Goal: Information Seeking & Learning: Learn about a topic

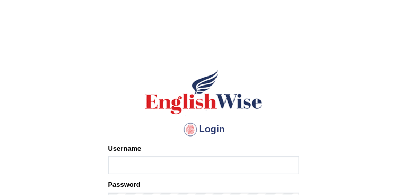
type input "Lila_khadka"
click at [280, 24] on main "Login Please fix the following errors: Username Lila_khadka Password Remember m…" at bounding box center [204, 170] width 212 height 301
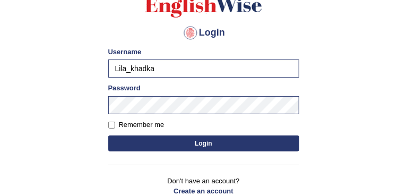
scroll to position [97, 0]
click at [109, 124] on input "Remember me" at bounding box center [111, 124] width 7 height 7
checkbox input "true"
click at [172, 142] on button "Login" at bounding box center [203, 143] width 191 height 16
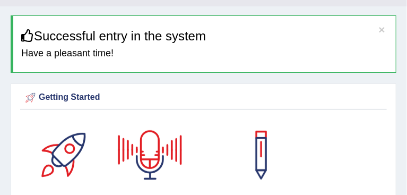
click at [182, 141] on div at bounding box center [150, 155] width 74 height 74
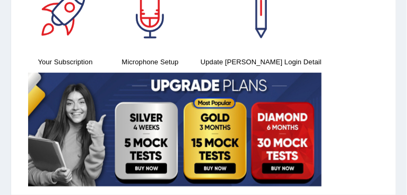
scroll to position [181, 0]
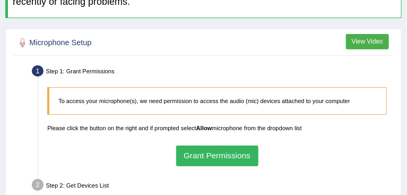
scroll to position [194, 0]
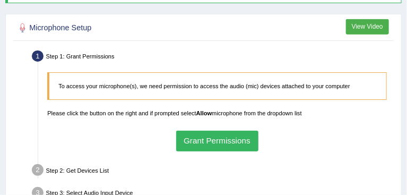
click at [211, 131] on button "Grant Permissions" at bounding box center [217, 141] width 82 height 21
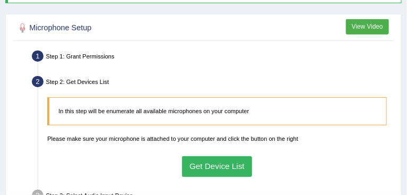
click at [227, 156] on button "Get Device List" at bounding box center [217, 166] width 71 height 21
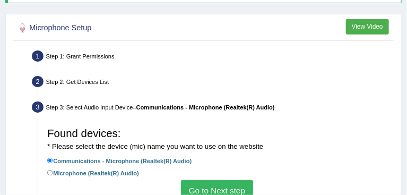
click at [218, 180] on button "Go to Next step" at bounding box center [217, 190] width 72 height 21
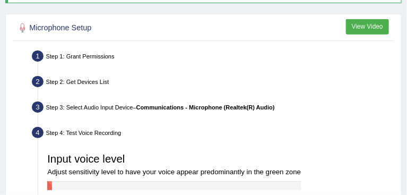
click at [307, 99] on div "Step 3: Select Audio Input Device – Communications - Microphone (Realtek(R) Aud…" at bounding box center [212, 109] width 369 height 20
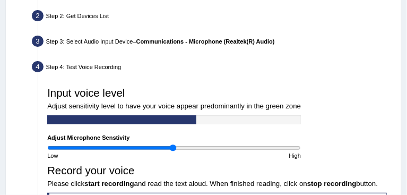
scroll to position [291, 0]
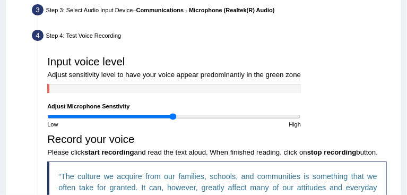
click at [185, 144] on div "Input voice level Adjust sensitivity level to have your voice appear predominan…" at bounding box center [217, 137] width 349 height 172
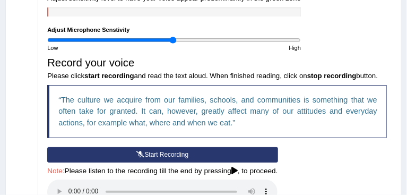
scroll to position [388, 0]
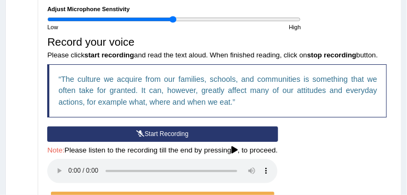
click at [156, 51] on div "Input voice level Adjust sensitivity level to have your voice appear predominan…" at bounding box center [217, 40] width 349 height 172
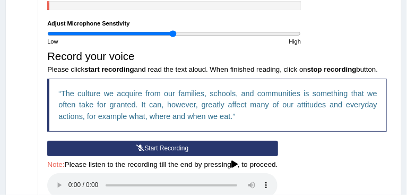
scroll to position [373, 0]
click at [162, 141] on button "Start Recording" at bounding box center [162, 148] width 230 height 15
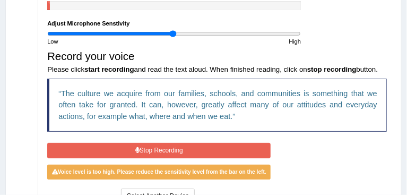
click at [158, 143] on button "Stop Recording" at bounding box center [158, 150] width 223 height 15
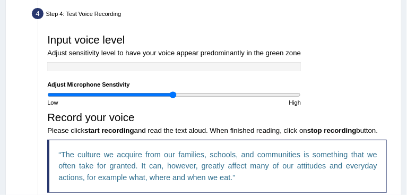
scroll to position [300, 0]
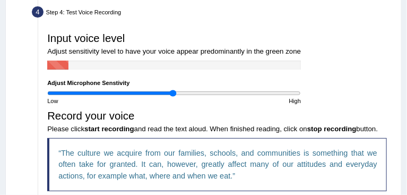
scroll to position [312, 0]
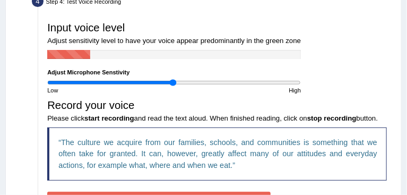
scroll to position [337, 0]
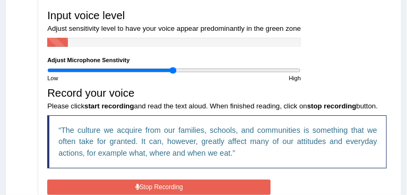
click at [151, 179] on button "Stop Recording" at bounding box center [158, 186] width 223 height 15
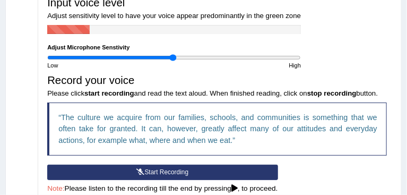
scroll to position [349, 0]
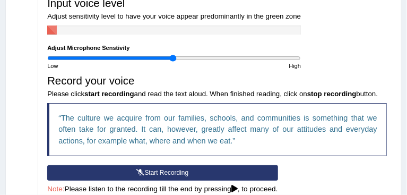
click at [152, 165] on button "Start Recording" at bounding box center [162, 172] width 230 height 15
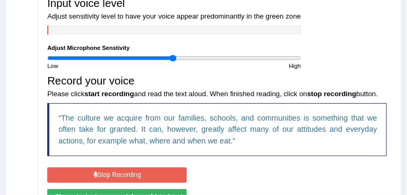
click at [152, 167] on button "Stop Recording" at bounding box center [117, 174] width 140 height 15
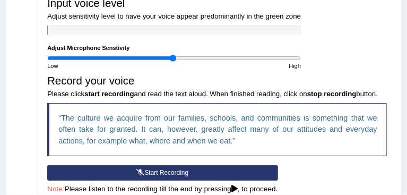
click at [169, 165] on button "Start Recording" at bounding box center [162, 172] width 230 height 15
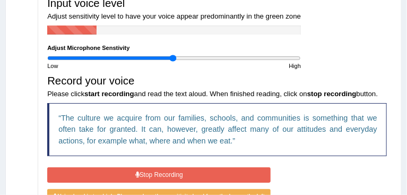
click at [169, 167] on button "Stop Recording" at bounding box center [158, 174] width 223 height 15
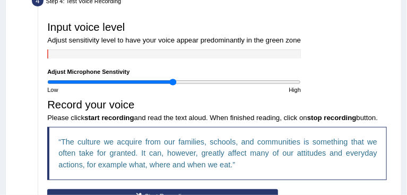
scroll to position [325, 0]
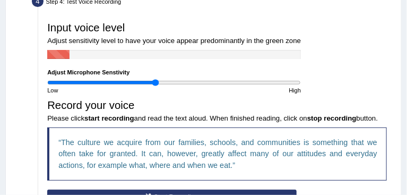
type input "0.86"
click at [118, 79] on input "range" at bounding box center [174, 82] width 254 height 7
click at [149, 189] on button "Start Recording" at bounding box center [171, 196] width 249 height 15
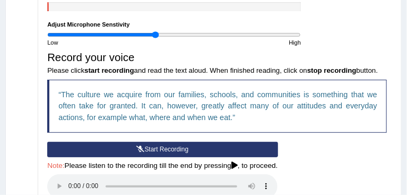
scroll to position [373, 0]
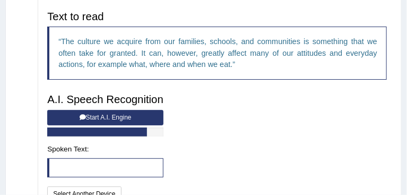
scroll to position [349, 0]
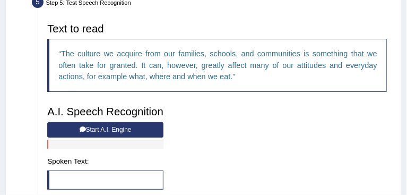
click at [98, 122] on button "Start A.I. Engine" at bounding box center [105, 129] width 116 height 15
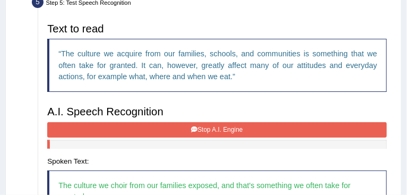
click at [307, 125] on div "A.I. Speech Recognition Start A.I. Engine Stop A.I. Engine Note: Please listen …" at bounding box center [217, 169] width 349 height 137
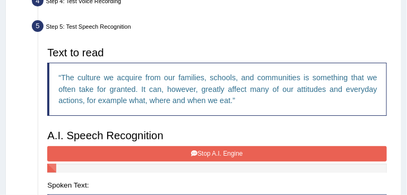
scroll to position [325, 0]
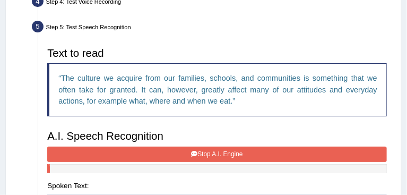
click at [203, 146] on button "Stop A.I. Engine" at bounding box center [217, 153] width 340 height 15
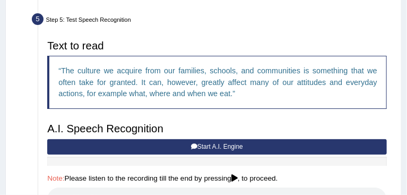
scroll to position [332, 0]
click at [208, 139] on button "Start A.I. Engine" at bounding box center [217, 146] width 340 height 15
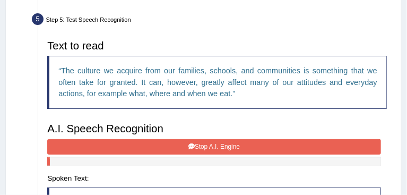
click at [208, 139] on button "Stop A.I. Engine" at bounding box center [214, 146] width 334 height 15
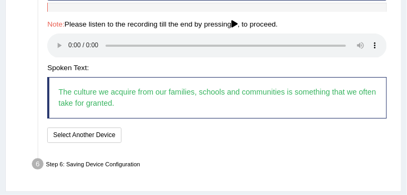
scroll to position [490, 0]
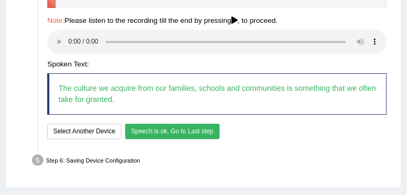
click at [165, 124] on button "Speech is ok. Go to Last step" at bounding box center [172, 131] width 94 height 15
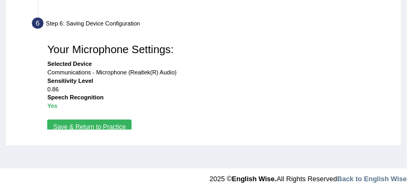
scroll to position [353, 0]
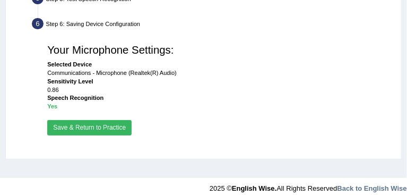
click at [95, 120] on button "Save & Return to Practice" at bounding box center [89, 127] width 84 height 15
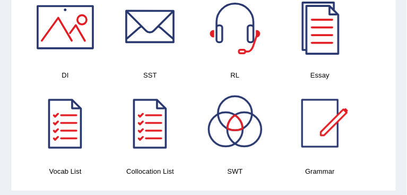
scroll to position [1030, 0]
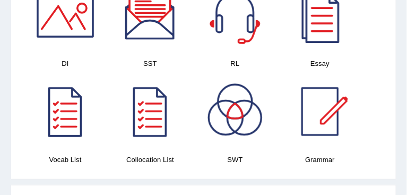
click at [233, 41] on div at bounding box center [235, 15] width 74 height 74
click at [73, 11] on div at bounding box center [65, 15] width 74 height 74
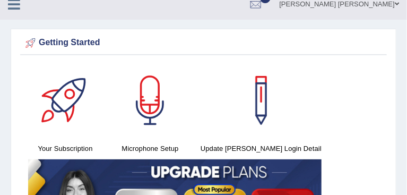
scroll to position [0, 0]
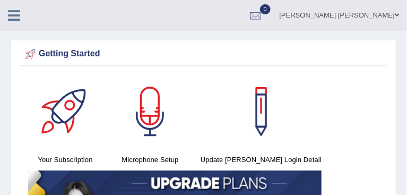
click at [18, 22] on div at bounding box center [18, 11] width 37 height 23
click at [17, 21] on icon at bounding box center [14, 15] width 12 height 14
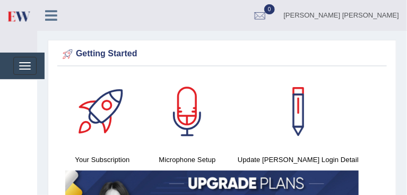
click at [0, 0] on div at bounding box center [0, 0] width 0 height 0
click at [0, 0] on link "Reading Practice" at bounding box center [0, 0] width 0 height 0
click at [0, 0] on link "Reading & Writing: Fill In The Blanks" at bounding box center [0, 0] width 0 height 0
click at [188, 145] on div at bounding box center [187, 111] width 74 height 74
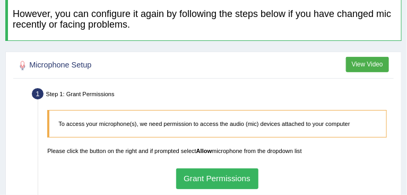
scroll to position [158, 0]
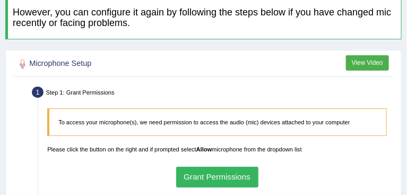
click at [204, 167] on button "Grant Permissions" at bounding box center [217, 177] width 82 height 21
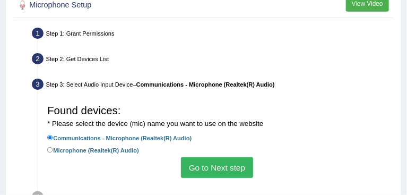
scroll to position [242, 0]
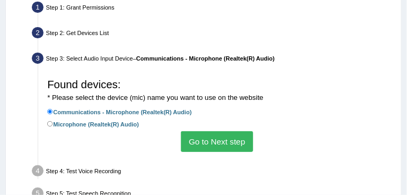
click at [213, 131] on button "Go to Next step" at bounding box center [217, 141] width 72 height 21
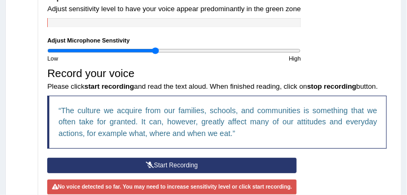
scroll to position [363, 0]
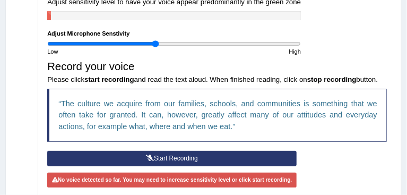
click at [173, 151] on button "Start Recording" at bounding box center [171, 158] width 249 height 15
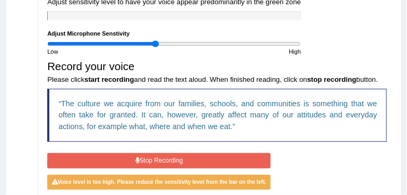
click at [171, 153] on button "Stop Recording" at bounding box center [158, 160] width 223 height 15
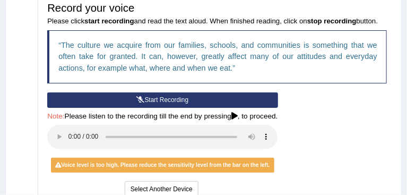
scroll to position [424, 0]
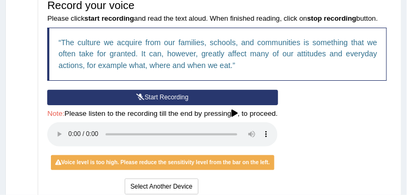
click at [110, 90] on button "Start Recording" at bounding box center [162, 97] width 230 height 15
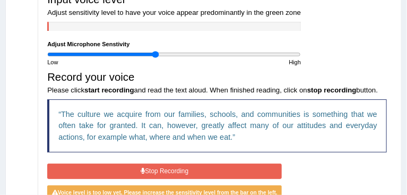
scroll to position [351, 0]
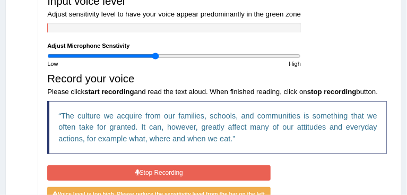
click at [126, 165] on button "Stop Recording" at bounding box center [158, 172] width 223 height 15
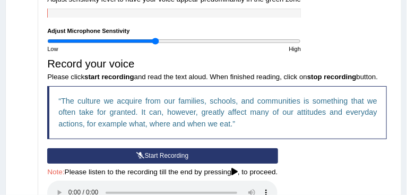
scroll to position [349, 0]
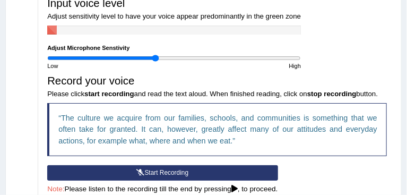
click at [174, 165] on button "Start Recording" at bounding box center [162, 172] width 230 height 15
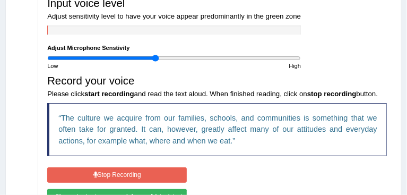
click at [130, 167] on button "Stop Recording" at bounding box center [117, 174] width 140 height 15
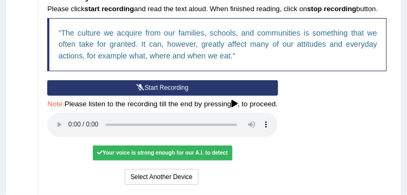
scroll to position [446, 0]
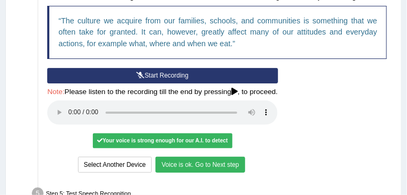
click at [207, 156] on button "Voice is ok. Go to Next step" at bounding box center [199, 163] width 89 height 15
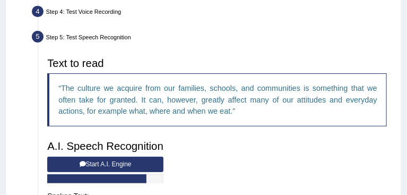
scroll to position [314, 0]
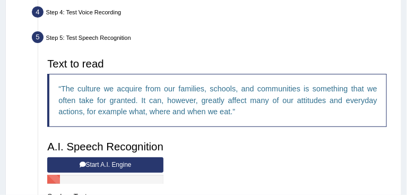
click at [81, 161] on icon at bounding box center [83, 164] width 6 height 6
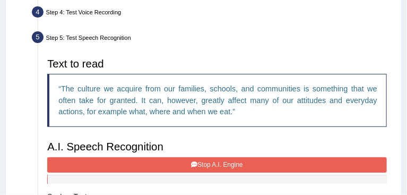
click at [137, 157] on button "Stop A.I. Engine" at bounding box center [217, 164] width 340 height 15
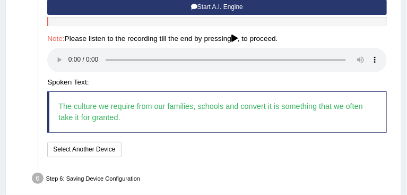
scroll to position [472, 0]
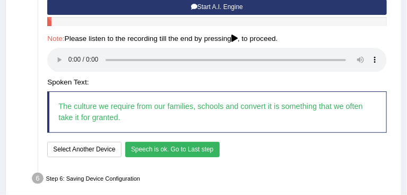
click at [171, 142] on button "Speech is ok. Go to Last step" at bounding box center [172, 149] width 94 height 15
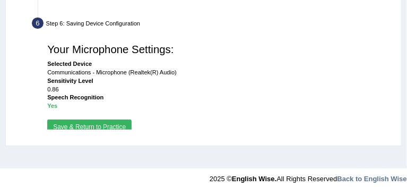
scroll to position [353, 0]
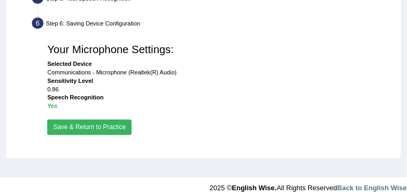
click at [89, 119] on button "Save & Return to Practice" at bounding box center [89, 126] width 84 height 15
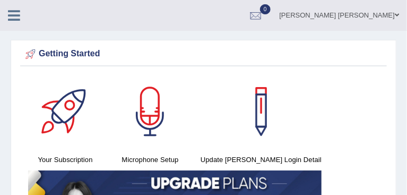
click at [9, 12] on icon at bounding box center [14, 15] width 12 height 14
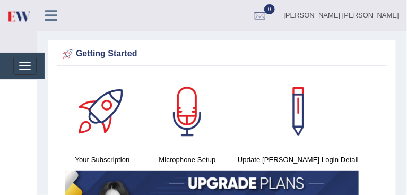
click at [0, 0] on div at bounding box center [0, 0] width 0 height 0
click at [0, 0] on link "Reading & Writing: Fill In The Blanks" at bounding box center [0, 0] width 0 height 0
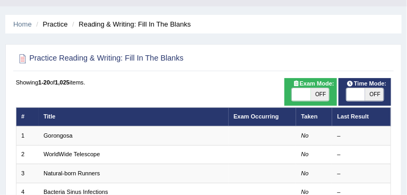
scroll to position [24, 0]
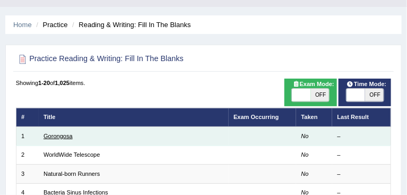
click at [57, 136] on link "Gorongosa" at bounding box center [58, 136] width 29 height 6
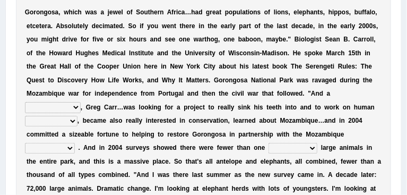
scroll to position [194, 0]
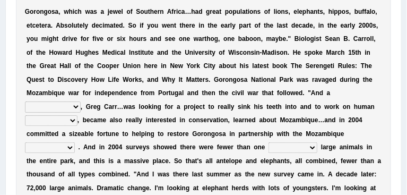
click at [81, 101] on select "passion solstice ballast philanthropist" at bounding box center [53, 106] width 56 height 11
select select "philanthropist"
click at [81, 101] on select "passion solstice ballast philanthropist" at bounding box center [53, 106] width 56 height 11
click at [77, 115] on select "negligence prevalence development malevolence" at bounding box center [51, 120] width 53 height 11
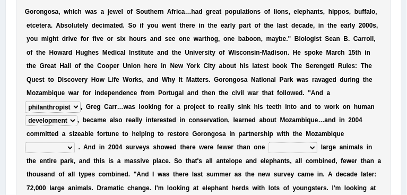
click at [77, 115] on select "negligence prevalence development malevolence" at bounding box center [51, 120] width 53 height 11
select select "malevolence"
click at [77, 115] on select "negligence prevalence development malevolence" at bounding box center [51, 120] width 53 height 11
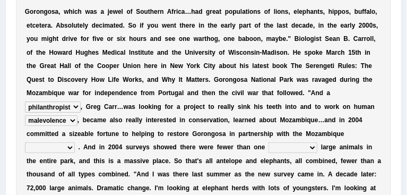
click at [75, 142] on select "parliament semanticist government journalist" at bounding box center [50, 147] width 50 height 11
select select "government"
click at [75, 142] on select "parliament semanticist government journalist" at bounding box center [50, 147] width 50 height 11
click at [317, 142] on select "deflowered embowered roundest thousand" at bounding box center [292, 147] width 49 height 11
select select "roundest"
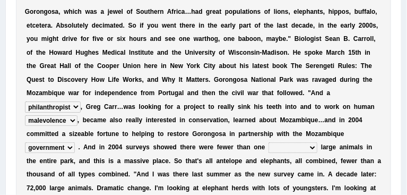
click at [306, 142] on select "deflowered embowered roundest thousand" at bounding box center [292, 147] width 49 height 11
click at [158, 184] on b "m" at bounding box center [161, 187] width 6 height 7
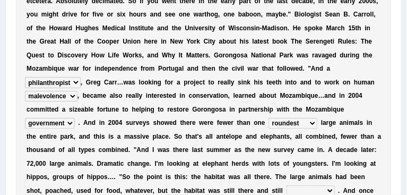
scroll to position [242, 0]
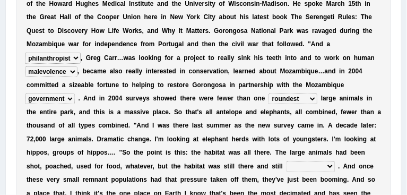
click at [286, 161] on select "assertive incidental compulsive productive" at bounding box center [310, 166] width 48 height 11
select select "assertive"
click at [286, 161] on select "assertive incidental compulsive productive" at bounding box center [310, 166] width 48 height 11
select select "golly"
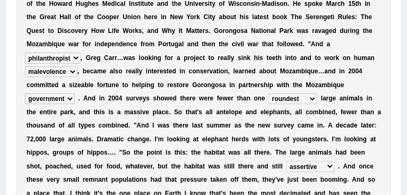
click at [387, 152] on div "G o r o n g o s a , w h i c h w a s a j e w e l o f S o u t h e r n A f r i c a…" at bounding box center [204, 91] width 376 height 289
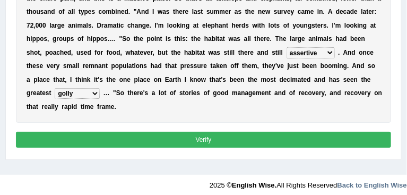
scroll to position [362, 0]
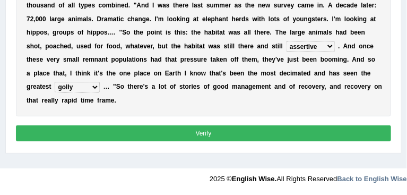
click at [222, 125] on button "Verify" at bounding box center [204, 132] width 376 height 15
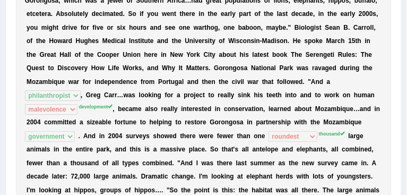
scroll to position [179, 0]
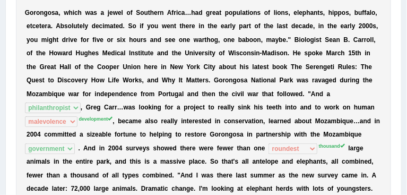
click at [136, 144] on b "r" at bounding box center [134, 147] width 3 height 7
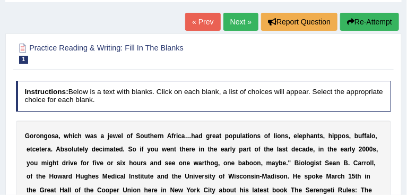
scroll to position [0, 0]
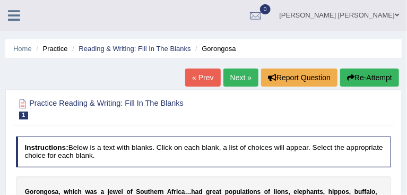
click at [240, 78] on link "Next »" at bounding box center [240, 77] width 35 height 18
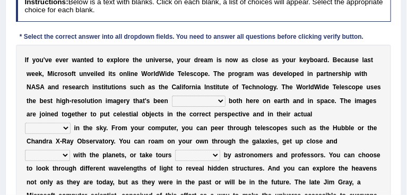
scroll to position [158, 0]
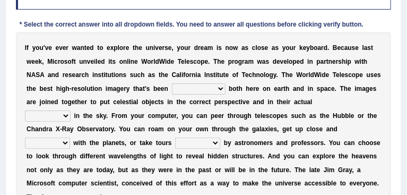
click at [172, 92] on select "degraded ascended remonstrated generated" at bounding box center [199, 88] width 54 height 11
select select "generated"
click at [172, 83] on select "degraded ascended remonstrated generated" at bounding box center [199, 88] width 54 height 11
click at [48, 114] on select "aspects parts conditions positions" at bounding box center [48, 115] width 46 height 11
select select "positions"
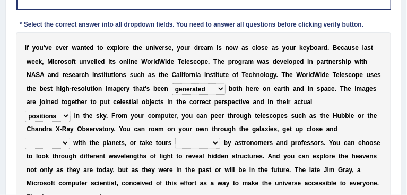
click at [25, 110] on select "aspects parts conditions positions" at bounding box center [48, 115] width 46 height 11
click at [53, 141] on select "personal individual apart polite" at bounding box center [47, 142] width 45 height 11
select select "apart"
click at [25, 137] on select "personal individual apart polite" at bounding box center [47, 142] width 45 height 11
click at [190, 144] on select "guide guided guiding to guide" at bounding box center [197, 142] width 45 height 11
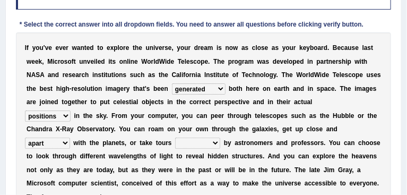
select select "to guide"
click at [175, 137] on select "guide guided guiding to guide" at bounding box center [197, 142] width 45 height 11
click at [355, 152] on b "e" at bounding box center [357, 155] width 4 height 7
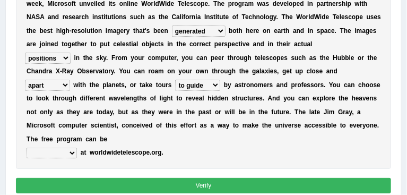
scroll to position [266, 0]
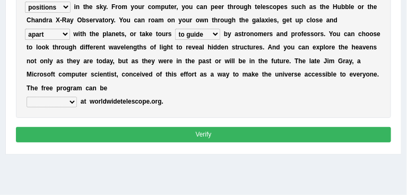
click at [34, 97] on select "upheld downloaded loaded posted" at bounding box center [52, 102] width 50 height 11
select select "posted"
click at [27, 97] on select "upheld downloaded loaded posted" at bounding box center [52, 102] width 50 height 11
click at [145, 127] on button "Verify" at bounding box center [204, 134] width 376 height 15
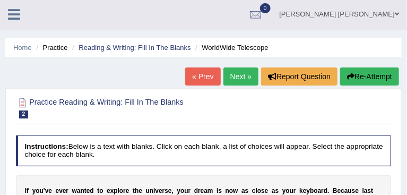
scroll to position [0, 0]
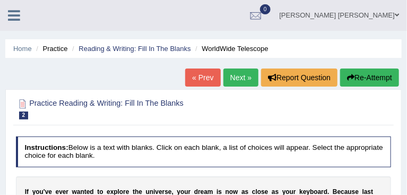
click at [244, 75] on link "Next »" at bounding box center [240, 77] width 35 height 18
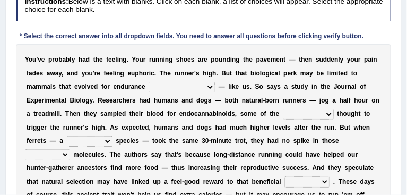
scroll to position [145, 0]
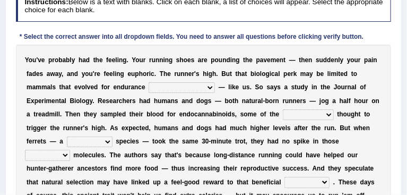
click at [149, 86] on select "dykes personalize classifies exercise" at bounding box center [182, 87] width 66 height 11
select select "dykes"
click at [149, 82] on select "dykes personalize classifies exercise" at bounding box center [182, 87] width 66 height 11
click at [283, 114] on select "almshouse turnarounds compounds foxhounds" at bounding box center [308, 114] width 51 height 11
select select "foxhounds"
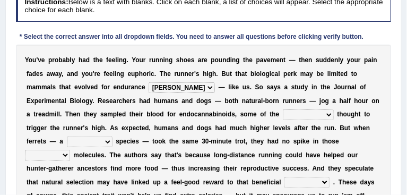
click at [283, 109] on select "almshouse turnarounds compounds foxhounds" at bounding box center [308, 114] width 51 height 11
click at [112, 136] on select "excellency merely faerie sedentary" at bounding box center [90, 141] width 46 height 11
select select "merely"
click at [112, 136] on select "excellency merely faerie sedentary" at bounding box center [90, 141] width 46 height 11
click at [70, 150] on select "groaned feel-good inchoate loaned" at bounding box center [47, 155] width 45 height 11
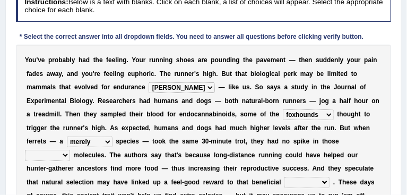
select select "groaned"
click at [70, 150] on select "groaned feel-good inchoate loaned" at bounding box center [47, 155] width 45 height 11
click at [284, 181] on select "wager exchanger behavior regulator" at bounding box center [306, 182] width 45 height 11
click at [383, 104] on div "Y o u ' v e p r o b a b l y h a d t h e f e e l i n g . Y o u r r u n n i n g s…" at bounding box center [204, 128] width 376 height 167
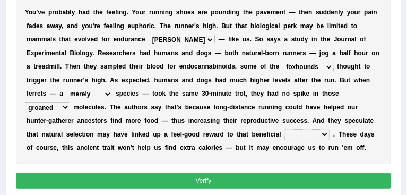
scroll to position [194, 0]
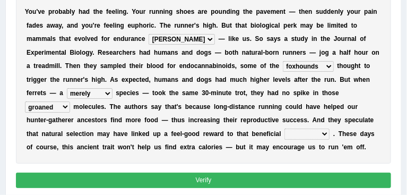
click at [284, 132] on select "wager exchanger behavior regulator" at bounding box center [306, 133] width 45 height 11
select select "behavior"
click at [284, 128] on select "wager exchanger behavior regulator" at bounding box center [306, 133] width 45 height 11
click at [197, 176] on button "Verify" at bounding box center [204, 179] width 376 height 15
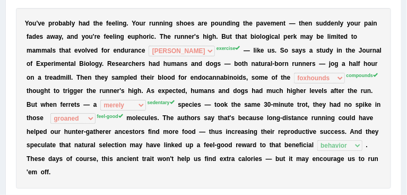
scroll to position [156, 0]
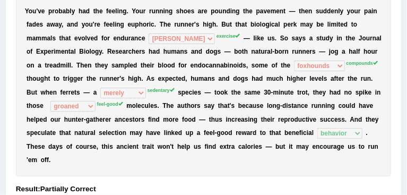
click at [197, 185] on h4 "Result:" at bounding box center [204, 189] width 376 height 8
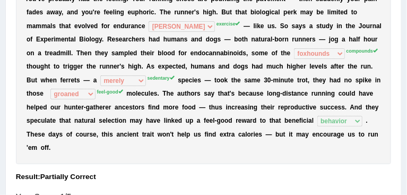
click at [197, 186] on div "Your Score: 1/5" at bounding box center [204, 197] width 376 height 22
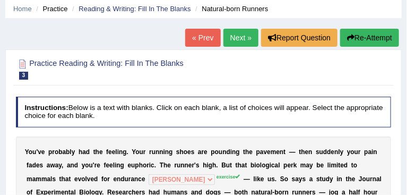
scroll to position [0, 0]
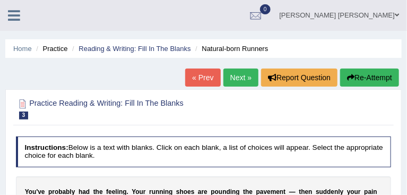
click at [241, 80] on link "Next »" at bounding box center [240, 77] width 35 height 18
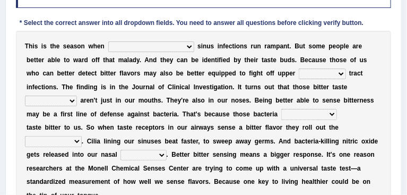
scroll to position [181, 0]
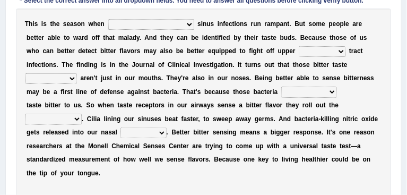
click at [119, 23] on select "conventicle [DEMOGRAPHIC_DATA] bacterial prissier" at bounding box center [151, 24] width 86 height 11
select select "bacterial"
click at [108, 19] on select "conventicle [DEMOGRAPHIC_DATA] bacterial prissier" at bounding box center [151, 24] width 86 height 11
click at [299, 50] on select "faulty respiratory togae gawky" at bounding box center [322, 51] width 47 height 11
select select "respiratory"
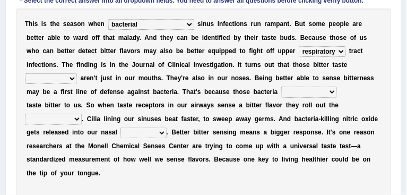
click at [299, 46] on select "faulty respiratory togae gawky" at bounding box center [322, 51] width 47 height 11
click at [77, 73] on select "depressions dinners submissions receptors" at bounding box center [51, 78] width 52 height 11
select select "receptors"
click at [77, 73] on select "depressions dinners submissions receptors" at bounding box center [51, 78] width 52 height 11
click at [281, 92] on select "purposelessly actually diagonally providently" at bounding box center [309, 91] width 56 height 11
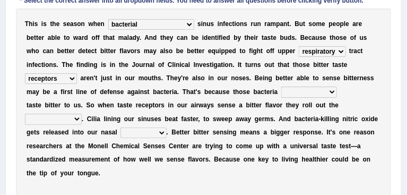
select select "diagonally"
click at [281, 86] on select "purposelessly actually diagonally providently" at bounding box center [309, 91] width 56 height 11
click at [281, 90] on select "purposelessly actually diagonally providently" at bounding box center [309, 91] width 56 height 11
click at [196, 164] on div "T h i s i s t h e s e a s o n w h e n conventicle [DEMOGRAPHIC_DATA] bacterial …" at bounding box center [204, 105] width 376 height 194
click at [120, 129] on select "causalities localities infirmities cavities" at bounding box center [143, 132] width 46 height 11
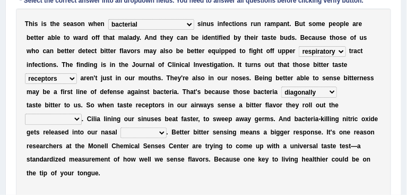
select select "infirmities"
click at [120, 127] on select "causalities localities infirmities cavities" at bounding box center [143, 132] width 46 height 11
click at [82, 114] on select "defenses contradictions chestnuts pelvis" at bounding box center [53, 119] width 57 height 11
select select "pelvis"
click at [82, 114] on select "defenses contradictions chestnuts pelvis" at bounding box center [53, 119] width 57 height 11
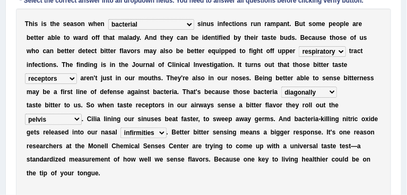
click at [232, 177] on div "T h i s i s t h e s e a s o n w h e n conventicle atheist bacterial prissier s …" at bounding box center [204, 105] width 376 height 194
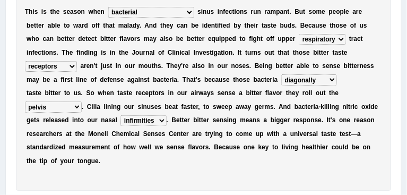
scroll to position [218, 0]
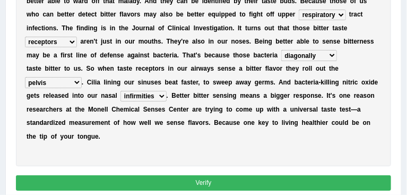
click at [221, 175] on button "Verify" at bounding box center [204, 182] width 376 height 15
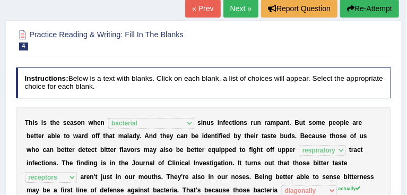
scroll to position [0, 0]
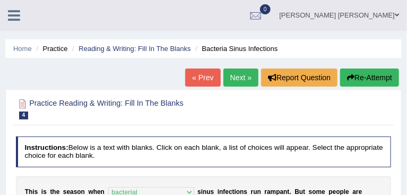
click at [240, 83] on link "Next »" at bounding box center [240, 77] width 35 height 18
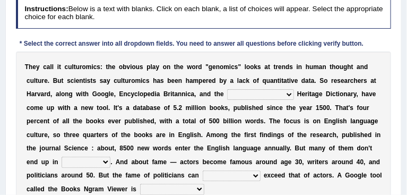
scroll to position [145, 0]
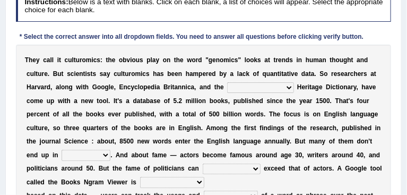
click at [227, 89] on select "Mettlesome Silicon [MEDICAL_DATA] American" at bounding box center [260, 87] width 66 height 11
click at [230, 70] on b "a" at bounding box center [232, 73] width 4 height 7
click at [227, 82] on select "Mettlesome Silicon [MEDICAL_DATA] American" at bounding box center [260, 87] width 66 height 11
select select "Mettlesome"
click at [227, 82] on select "Mettlesome Silicon [MEDICAL_DATA] American" at bounding box center [260, 87] width 66 height 11
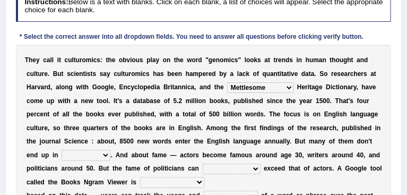
click at [110, 150] on select "veterinaries fairies dictionaries smithies" at bounding box center [86, 155] width 49 height 11
select select "veterinaries"
click at [110, 150] on select "veterinaries fairies dictionaries smithies" at bounding box center [86, 155] width 49 height 11
click at [190, 137] on b "r" at bounding box center [189, 140] width 3 height 7
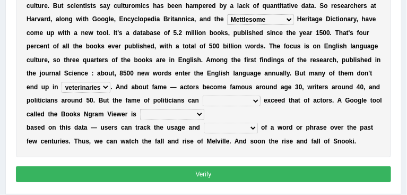
scroll to position [218, 0]
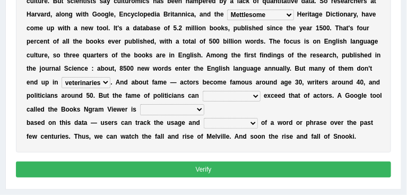
click at [203, 98] on select "intelligibly eventually venturesomely preferably" at bounding box center [232, 96] width 58 height 11
select select "eventually"
click at [203, 91] on select "intelligibly eventually venturesomely preferably" at bounding box center [232, 96] width 58 height 11
click at [204, 104] on select "nonoccupational nonbreakable trainable available" at bounding box center [172, 109] width 64 height 11
select select "trainable"
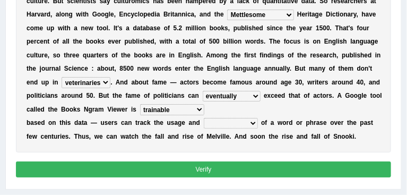
click at [204, 104] on select "nonoccupational nonbreakable trainable available" at bounding box center [172, 109] width 64 height 11
click at [212, 118] on select "frequency derisory drearily inappreciably" at bounding box center [231, 123] width 54 height 11
select select "frequency"
click at [204, 118] on select "frequency derisory drearily inappreciably" at bounding box center [231, 123] width 54 height 11
click at [205, 161] on button "Verify" at bounding box center [204, 168] width 376 height 15
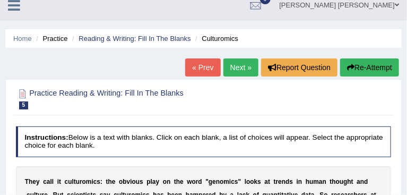
scroll to position [0, 0]
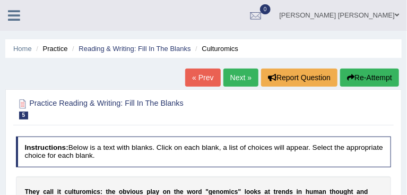
click at [14, 15] on icon at bounding box center [14, 15] width 12 height 14
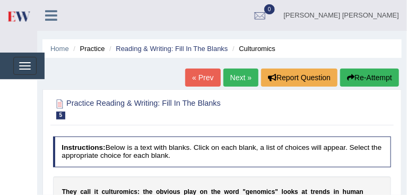
click at [0, 0] on link "Practice Questions" at bounding box center [0, 0] width 0 height 0
click at [0, 0] on link "Speaking Practice" at bounding box center [0, 0] width 0 height 0
click at [0, 0] on link "Practice Questions" at bounding box center [0, 0] width 0 height 0
click at [0, 0] on link "Reading Practice" at bounding box center [0, 0] width 0 height 0
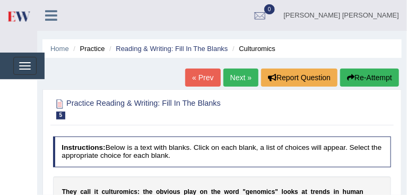
click at [0, 0] on link "Speaking Practice" at bounding box center [0, 0] width 0 height 0
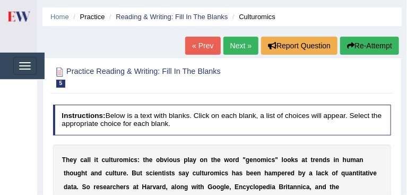
scroll to position [36, 0]
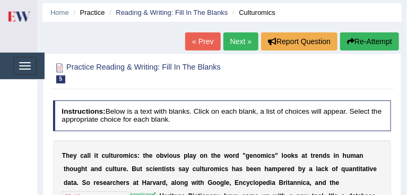
click at [0, 0] on link "Writing Practice" at bounding box center [0, 0] width 0 height 0
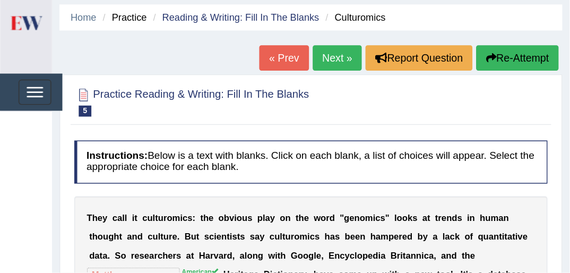
scroll to position [0, 0]
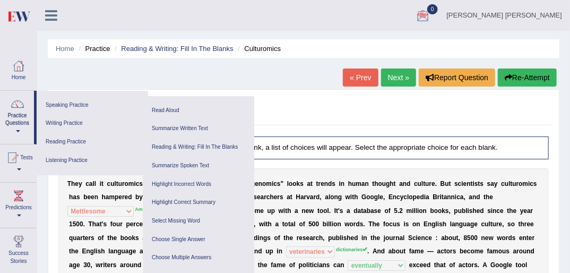
drag, startPoint x: 382, startPoint y: 0, endPoint x: 293, endPoint y: 79, distance: 119.1
click at [293, 79] on div "Home Practice Reading & Writing: Fill In The Blanks Culturomics « Prev Next » R…" at bounding box center [303, 265] width 533 height 531
click at [67, 101] on link "Speaking Practice" at bounding box center [92, 105] width 101 height 19
click at [60, 123] on link "Writing Practice" at bounding box center [92, 123] width 101 height 19
click at [166, 110] on link "Read Aloud" at bounding box center [198, 110] width 101 height 19
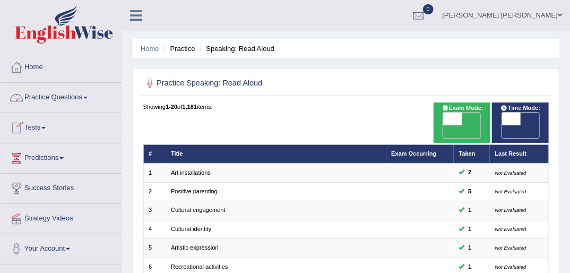
click at [65, 95] on link "Practice Questions" at bounding box center [61, 96] width 121 height 27
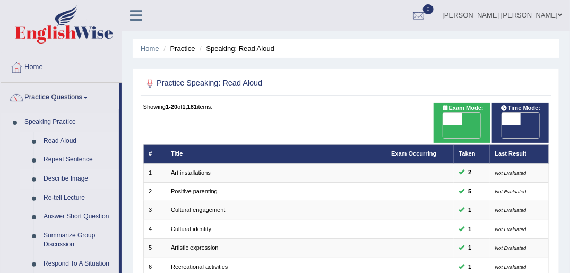
click at [64, 178] on link "Describe Image" at bounding box center [79, 178] width 80 height 19
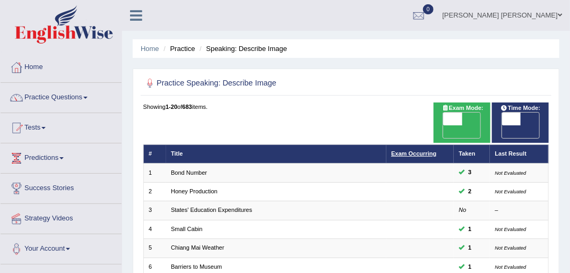
click at [415, 150] on link "Exam Occurring" at bounding box center [413, 153] width 45 height 6
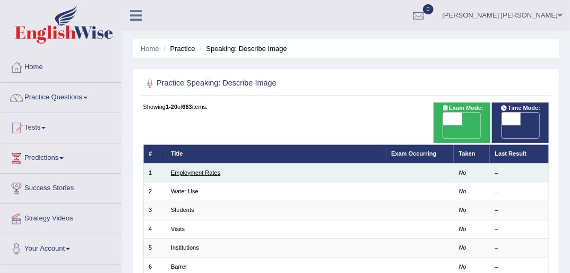
click at [201, 169] on link "Employment Rates" at bounding box center [195, 172] width 49 height 6
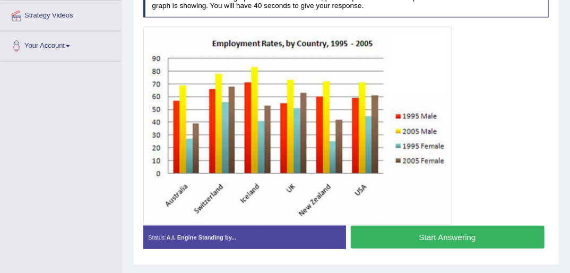
scroll to position [204, 0]
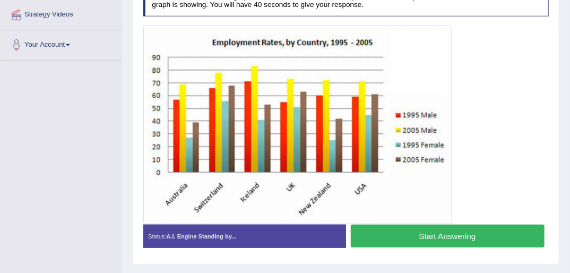
click at [407, 229] on button "Start Answering" at bounding box center [448, 235] width 194 height 23
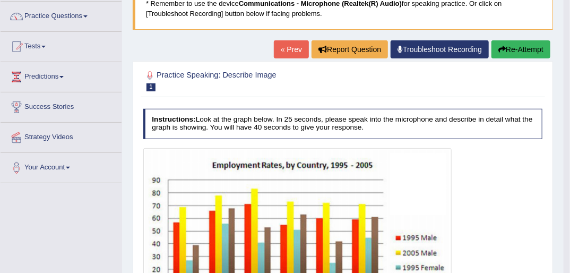
scroll to position [51, 0]
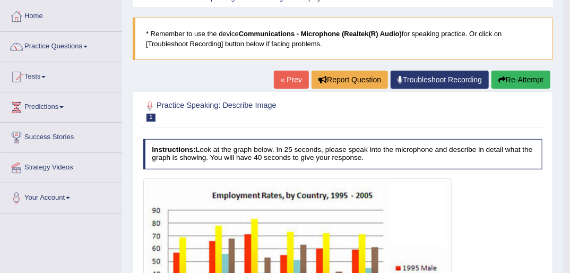
click at [514, 77] on button "Re-Attempt" at bounding box center [520, 80] width 59 height 18
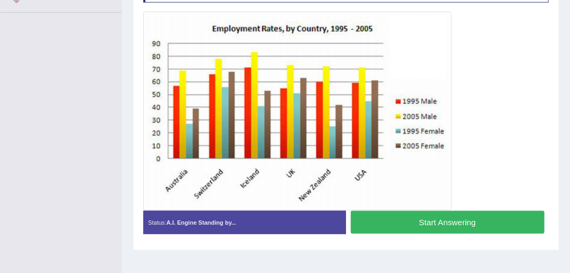
scroll to position [250, 0]
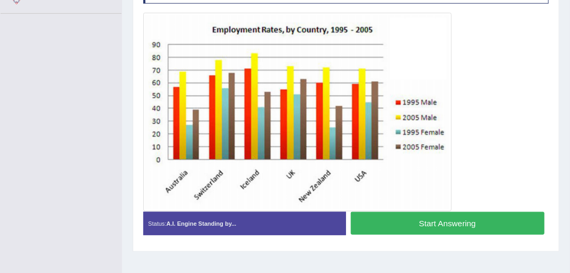
click at [406, 222] on button "Start Answering" at bounding box center [448, 223] width 194 height 23
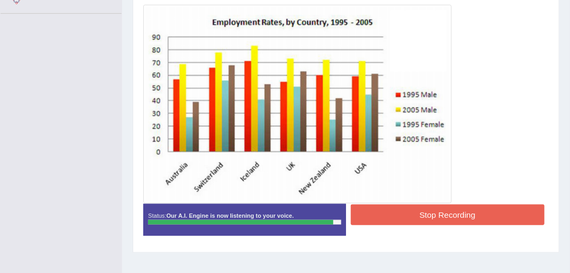
drag, startPoint x: 406, startPoint y: 222, endPoint x: 418, endPoint y: 212, distance: 15.1
click at [418, 212] on button "Stop Recording" at bounding box center [448, 214] width 194 height 21
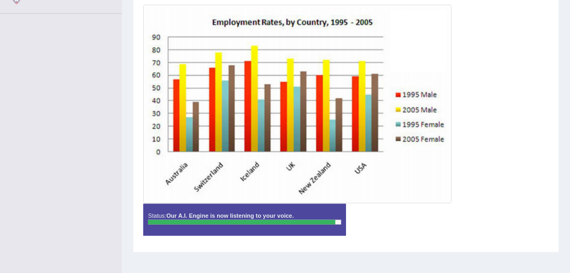
click at [418, 212] on div "Status: Our A.I. Engine is now listening to your voice. Start Answering Stop Re…" at bounding box center [346, 224] width 406 height 41
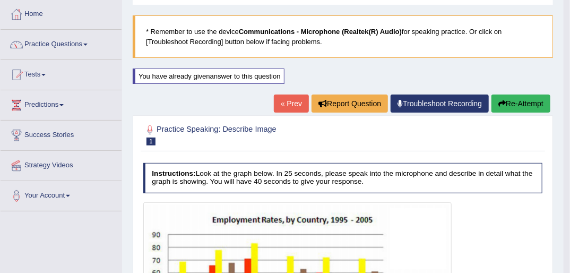
scroll to position [0, 0]
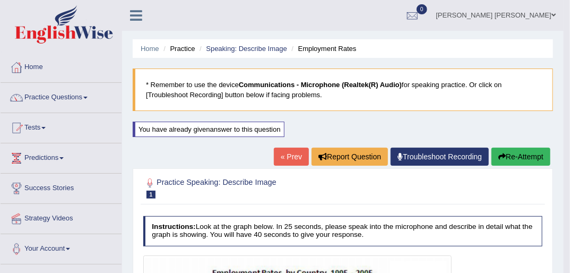
click at [35, 64] on link "Home" at bounding box center [61, 66] width 121 height 27
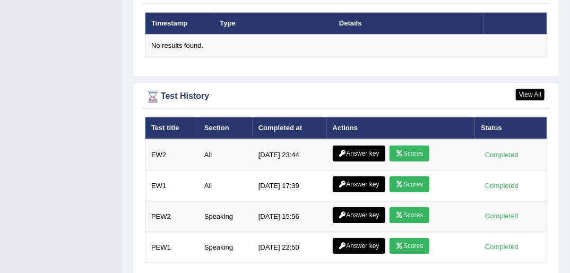
scroll to position [1376, 0]
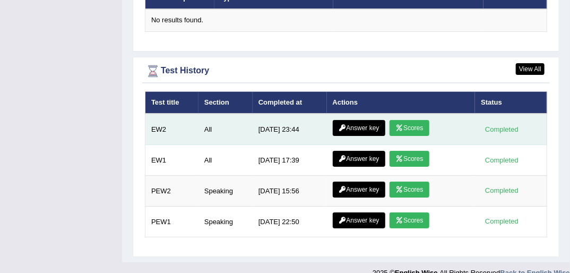
click at [407, 120] on link "Scores" at bounding box center [408, 128] width 39 height 16
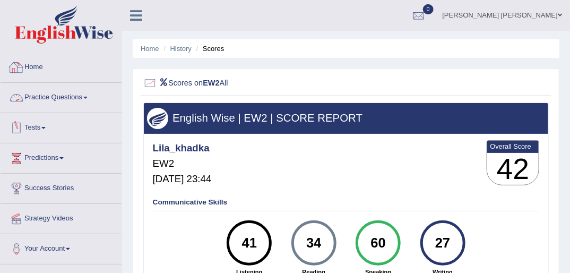
click at [23, 67] on div at bounding box center [16, 67] width 16 height 16
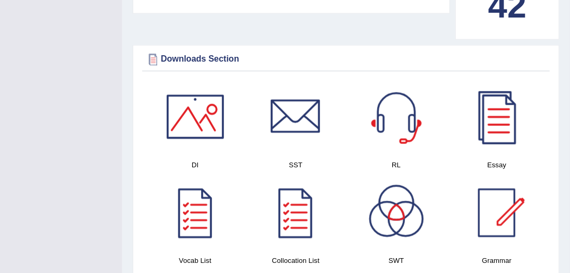
scroll to position [526, 0]
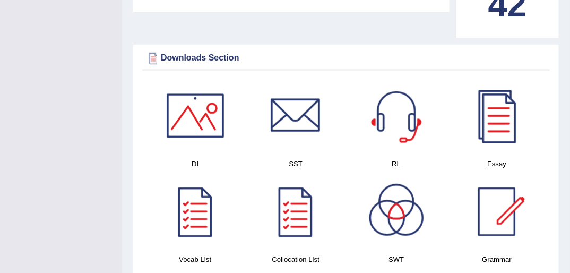
click at [255, 98] on link at bounding box center [296, 116] width 90 height 74
click at [294, 44] on div "Downloads Section DI SST RL Essay Vocab List Collocation List SWT Grammar × Sor…" at bounding box center [346, 162] width 427 height 236
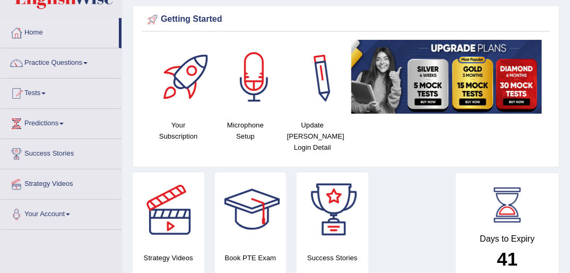
scroll to position [0, 0]
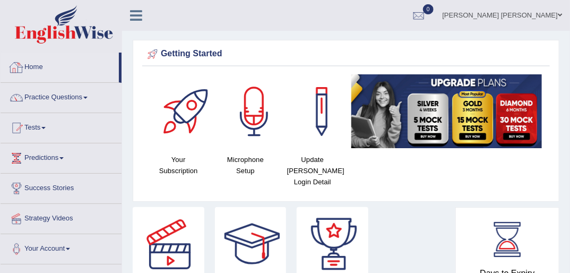
click at [33, 66] on link "Home" at bounding box center [60, 66] width 118 height 27
click at [35, 60] on link "Home" at bounding box center [60, 66] width 118 height 27
click at [34, 127] on link "Tests" at bounding box center [61, 126] width 121 height 27
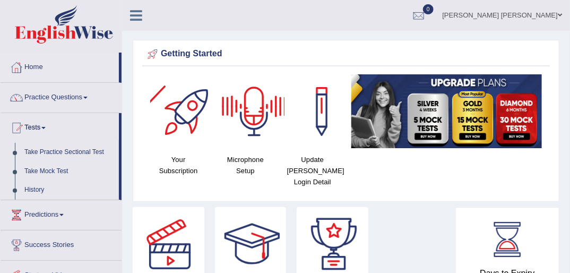
click at [307, 52] on div "Getting Started" at bounding box center [346, 54] width 402 height 16
click at [49, 94] on link "Practice Questions" at bounding box center [61, 96] width 121 height 27
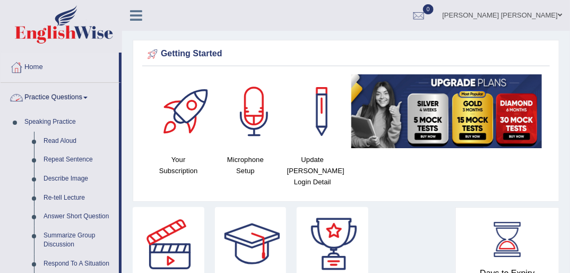
drag, startPoint x: 121, startPoint y: 99, endPoint x: 135, endPoint y: 205, distance: 106.5
click at [558, 93] on div "Getting Started Your Subscription Microphone Setup Update Pearson Login Detail ×" at bounding box center [346, 121] width 427 height 162
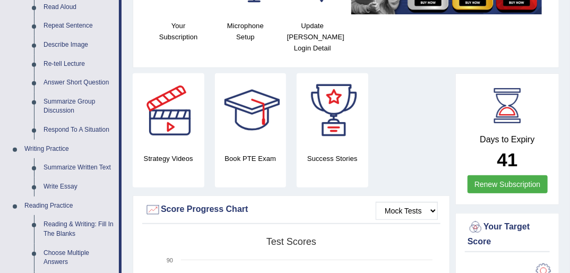
scroll to position [136, 0]
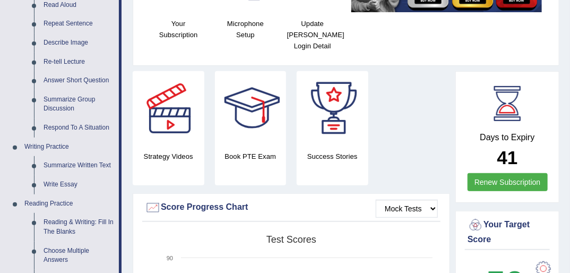
drag, startPoint x: 119, startPoint y: 160, endPoint x: 119, endPoint y: 209, distance: 48.8
click at [119, 209] on li "Practice Questions Speaking Practice Read Aloud Repeat Sentence Describe Image …" at bounding box center [61, 245] width 121 height 597
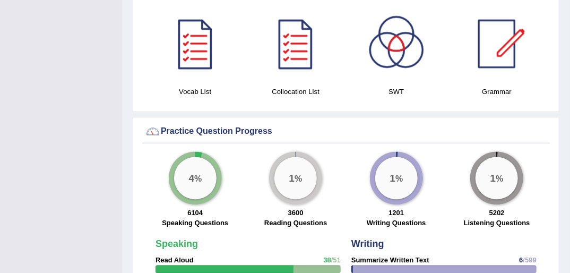
scroll to position [0, 0]
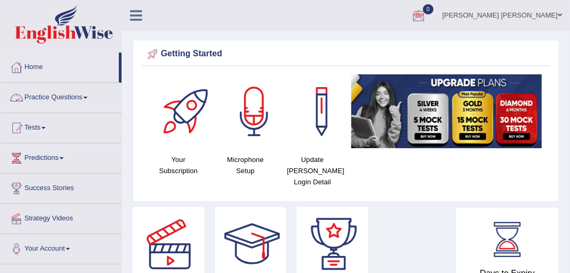
click at [42, 95] on link "Practice Questions" at bounding box center [61, 96] width 121 height 27
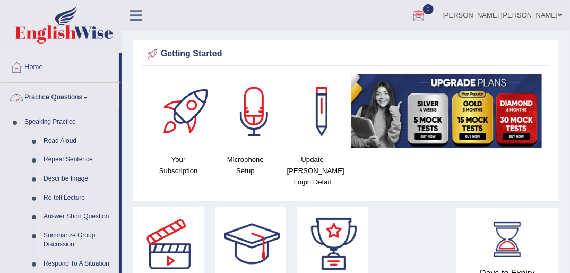
click at [65, 95] on link "Practice Questions" at bounding box center [60, 96] width 118 height 27
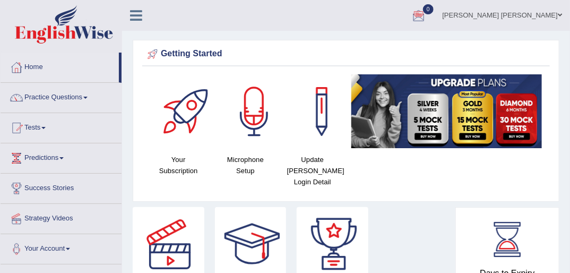
click at [65, 95] on link "Practice Questions" at bounding box center [61, 96] width 121 height 27
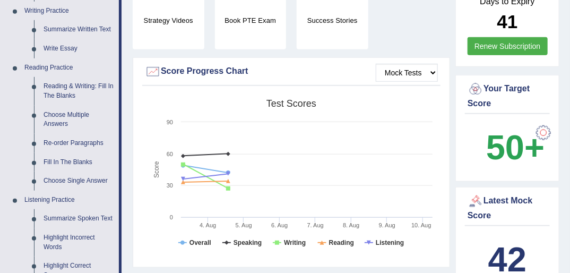
scroll to position [289, 0]
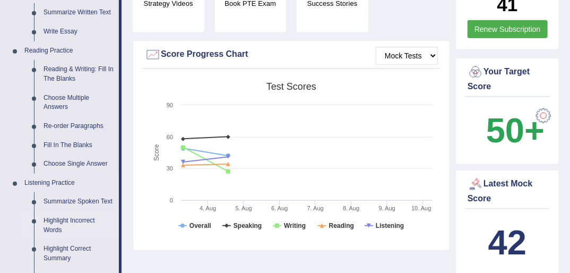
click at [68, 214] on link "Highlight Incorrect Words" at bounding box center [79, 225] width 80 height 28
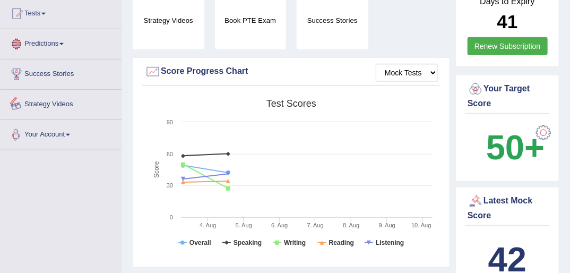
scroll to position [697, 0]
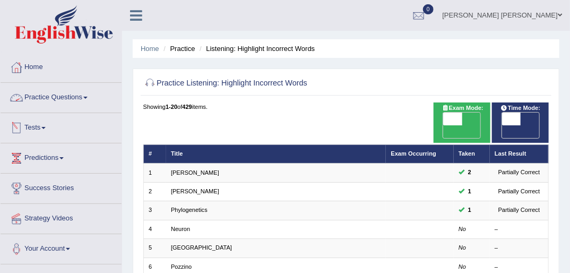
click at [65, 98] on link "Practice Questions" at bounding box center [61, 96] width 121 height 27
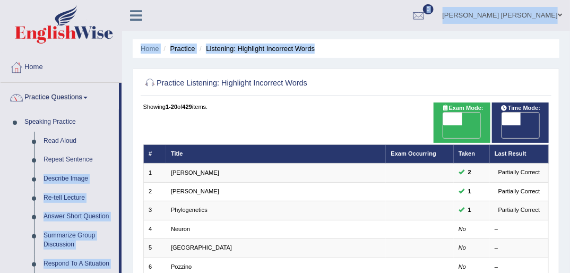
drag, startPoint x: 119, startPoint y: 160, endPoint x: 123, endPoint y: 203, distance: 42.7
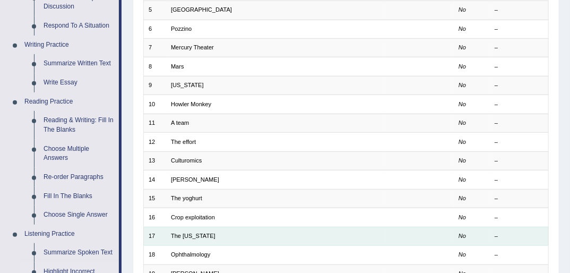
click at [537, 227] on td "–" at bounding box center [519, 236] width 59 height 19
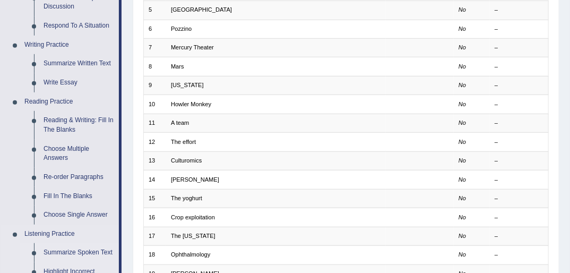
click at [82, 251] on link "Summarize Spoken Text" at bounding box center [79, 252] width 80 height 19
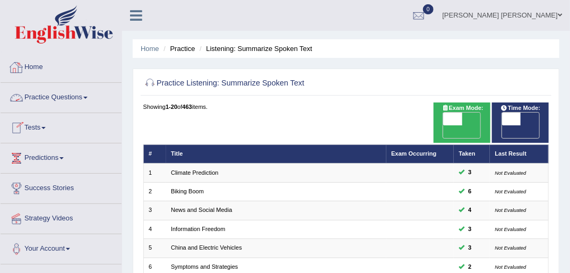
click at [25, 64] on link "Home" at bounding box center [61, 66] width 121 height 27
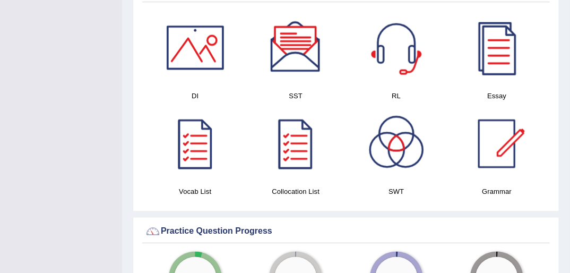
scroll to position [577, 0]
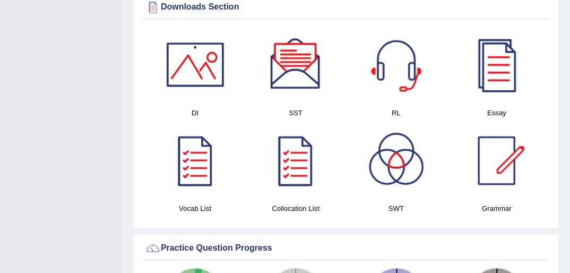
click at [299, 58] on div at bounding box center [295, 65] width 74 height 74
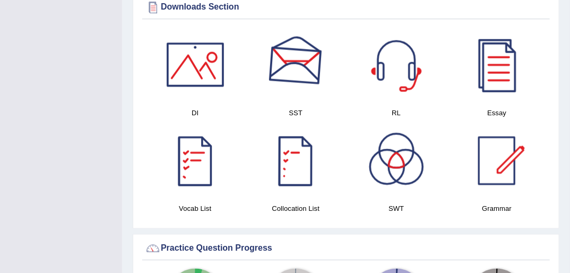
click at [301, 75] on div at bounding box center [295, 65] width 74 height 74
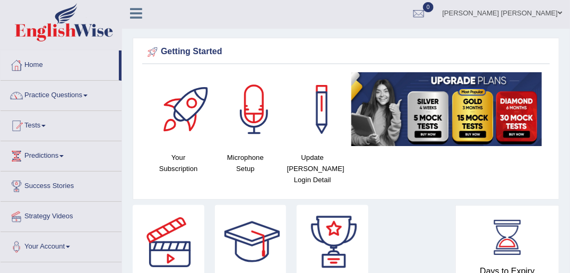
scroll to position [0, 0]
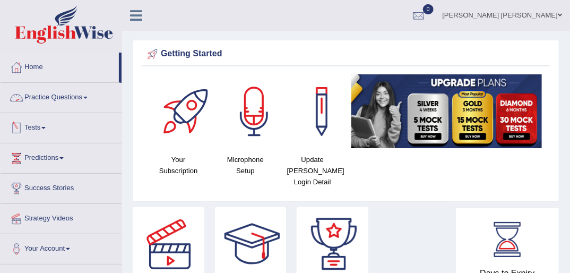
click at [76, 97] on link "Practice Questions" at bounding box center [61, 96] width 121 height 27
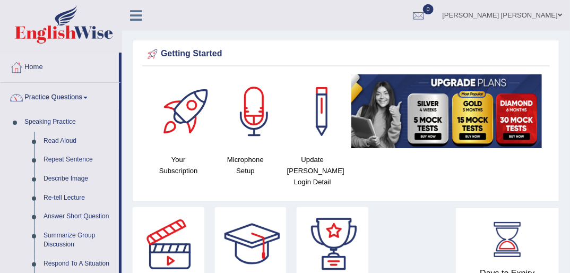
scroll to position [238, 0]
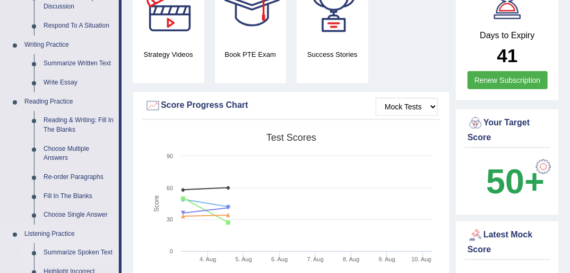
click at [77, 253] on link "Summarize Spoken Text" at bounding box center [79, 252] width 80 height 19
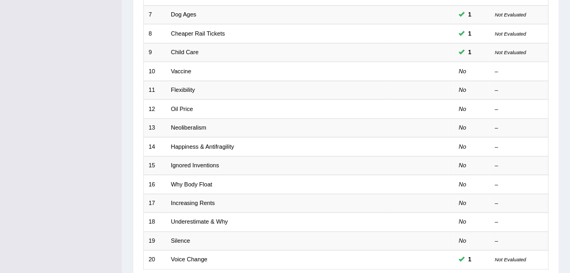
scroll to position [272, 0]
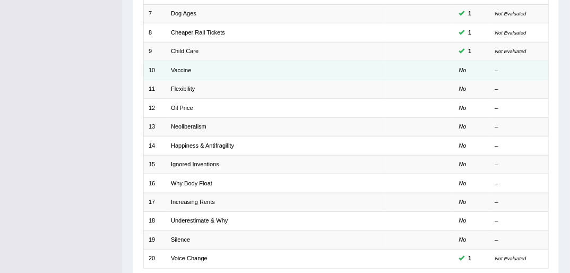
click at [202, 61] on td "Vaccine" at bounding box center [276, 70] width 220 height 19
click at [176, 67] on link "Vaccine" at bounding box center [181, 70] width 20 height 6
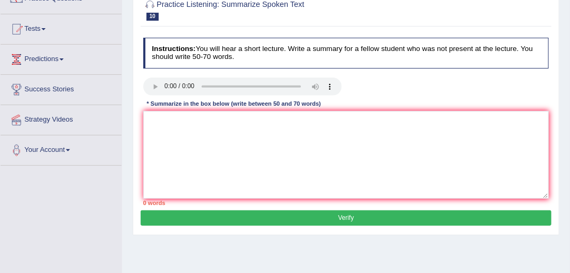
scroll to position [102, 0]
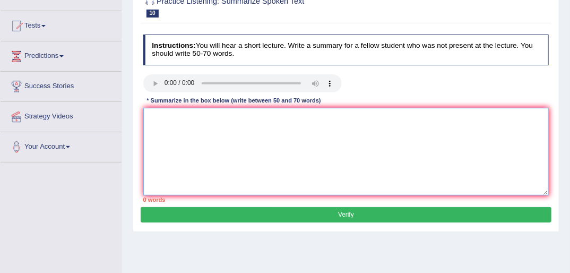
drag, startPoint x: 185, startPoint y: 108, endPoint x: 182, endPoint y: 125, distance: 17.6
click at [182, 125] on textarea at bounding box center [346, 152] width 406 height 88
click at [185, 160] on textarea at bounding box center [346, 152] width 406 height 88
click at [155, 120] on textarea at bounding box center [346, 152] width 406 height 88
paste textarea "A noteworthy point revealed in the lecture was about (keyword 1/phrase 1, keywo…"
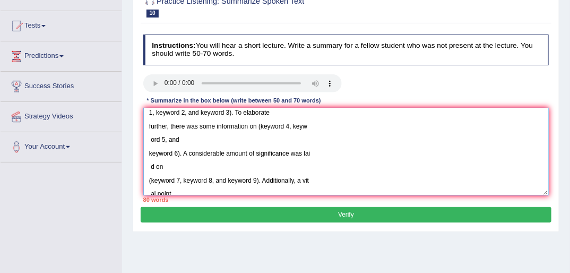
scroll to position [6, 0]
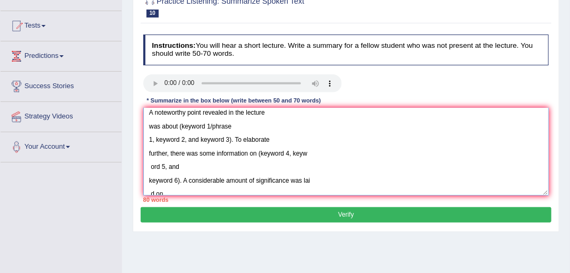
click at [228, 139] on textarea "A noteworthy point revealed in the lecture was about (keyword 1/phrase 1, keywo…" at bounding box center [346, 152] width 406 height 88
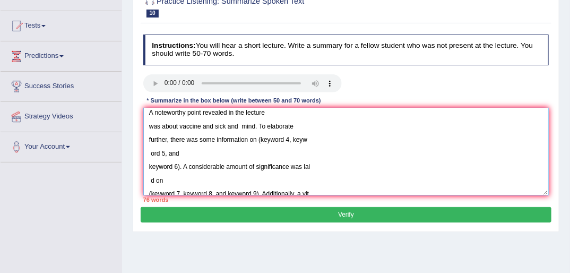
click at [178, 168] on textarea "A noteworthy point revealed in the lecture was about vaccine and sick and mind.…" at bounding box center [346, 152] width 406 height 88
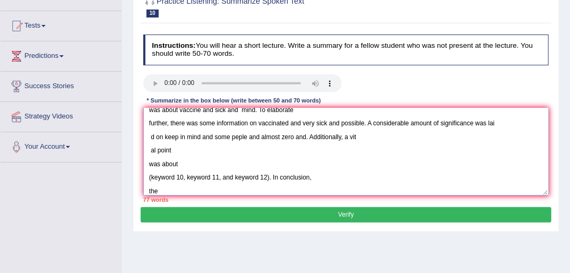
scroll to position [41, 0]
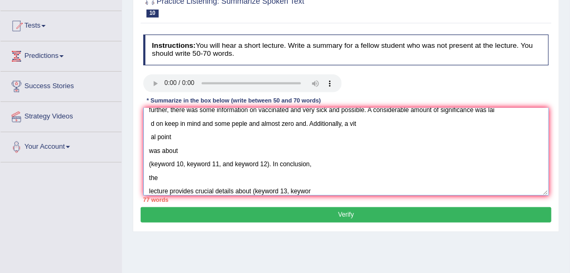
click at [267, 164] on textarea "A noteworthy point revealed in the lecture was about vaccine and sick and mind.…" at bounding box center [346, 152] width 406 height 88
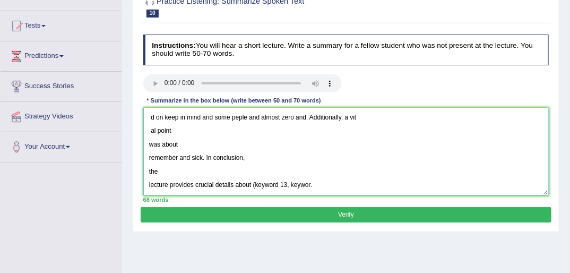
scroll to position [48, 0]
type textarea "A noteworthy point revealed in the lecture was about vaccine and sick and mind.…"
click at [340, 207] on button "Verify" at bounding box center [346, 214] width 410 height 15
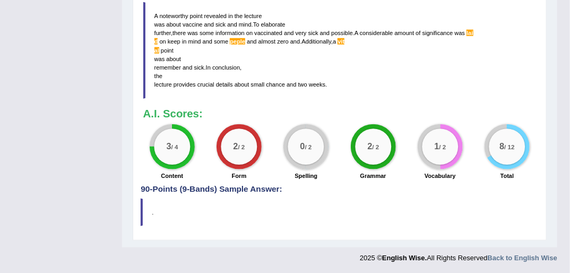
scroll to position [394, 0]
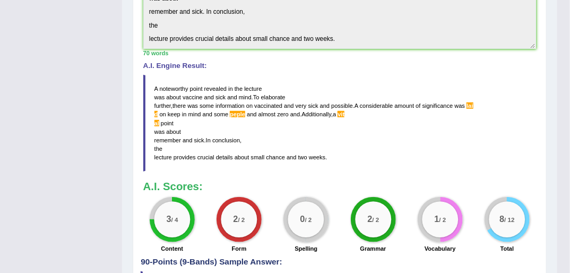
scroll to position [309, 0]
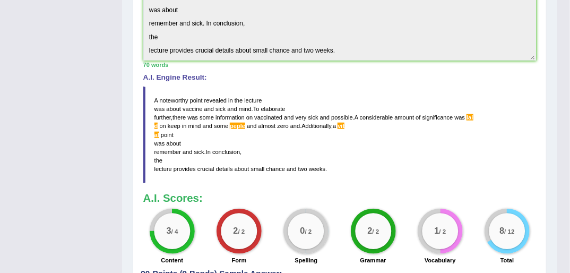
drag, startPoint x: 151, startPoint y: 95, endPoint x: 210, endPoint y: 80, distance: 60.5
click at [208, 95] on blockquote "A noteworthy point revealed in the lecture was about vaccine and sick and mind …" at bounding box center [339, 134] width 393 height 97
drag, startPoint x: 563, startPoint y: 100, endPoint x: 571, endPoint y: 140, distance: 41.0
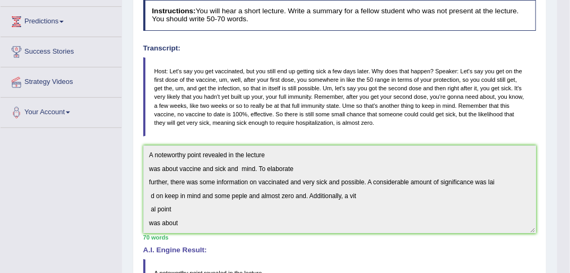
scroll to position [48, 0]
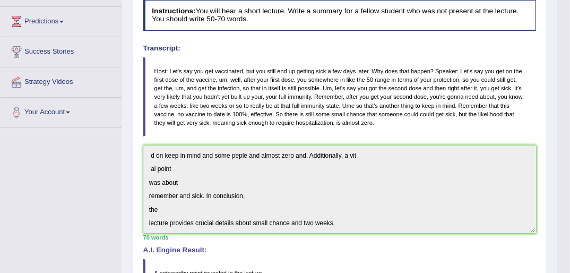
drag, startPoint x: 164, startPoint y: 153, endPoint x: 379, endPoint y: 264, distance: 242.0
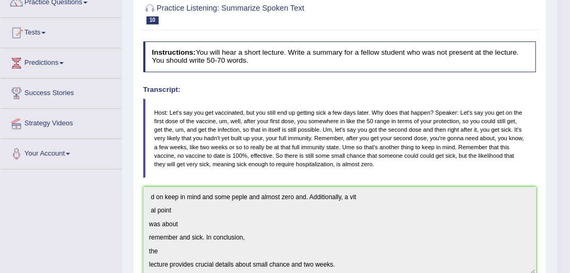
scroll to position [0, 0]
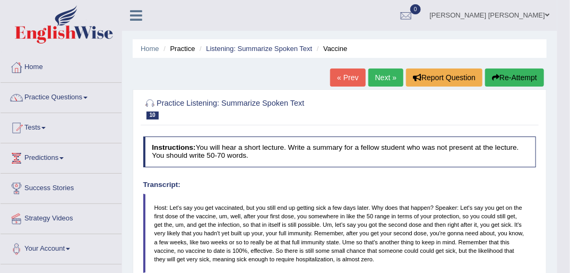
click at [501, 80] on button "Re-Attempt" at bounding box center [514, 77] width 59 height 18
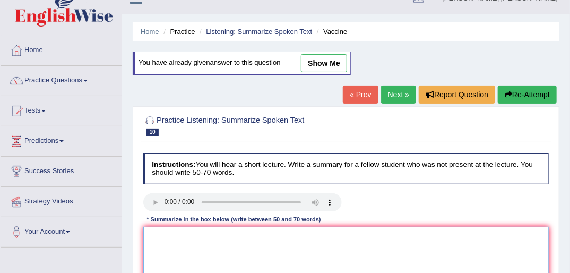
click at [210, 231] on textarea at bounding box center [346, 271] width 406 height 88
paste textarea "A noteworthy point revealed in the lecture was about vaccine and sick and mind.…"
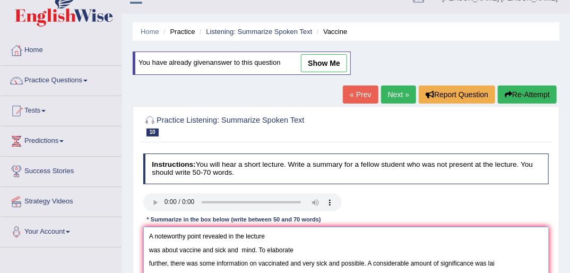
scroll to position [57, 0]
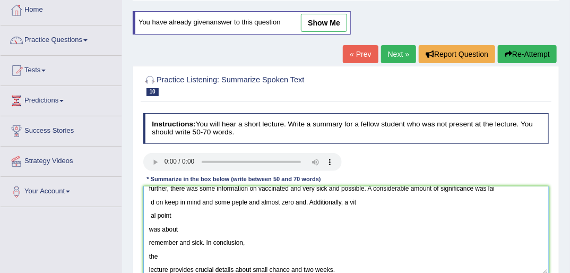
click at [145, 227] on textarea "A noteworthy point revealed in the lecture was about vaccine and sick and mind.…" at bounding box center [346, 230] width 406 height 88
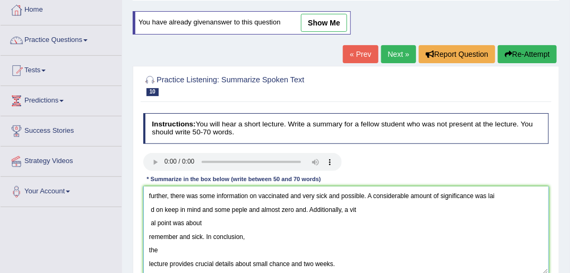
scroll to position [32, 0]
click at [148, 221] on textarea "A noteworthy point revealed in the lecture was about vaccine and sick and mind.…" at bounding box center [346, 230] width 406 height 88
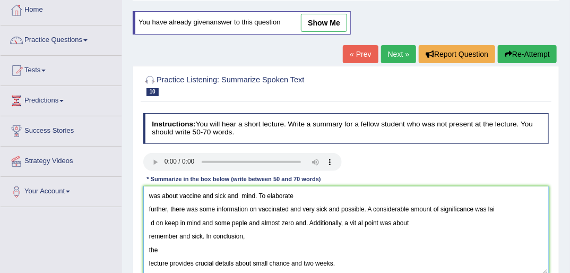
scroll to position [16, 0]
click at [149, 223] on textarea "A noteworthy point revealed in the lecture was about vaccine and sick and mind.…" at bounding box center [346, 230] width 406 height 88
click at [159, 221] on textarea "A noteworthy point revealed in the lecture was about vaccine and sick and mind.…" at bounding box center [346, 230] width 406 height 88
click at [257, 194] on textarea "A noteworthy point revealed in the lecture was about vaccine and sick and mind.…" at bounding box center [346, 230] width 406 height 88
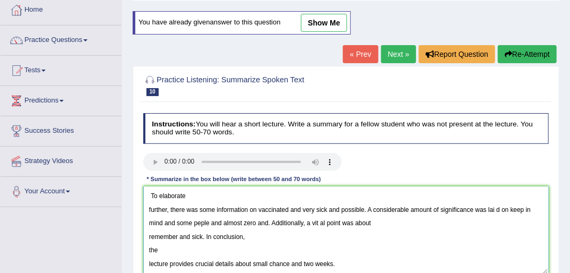
scroll to position [0, 0]
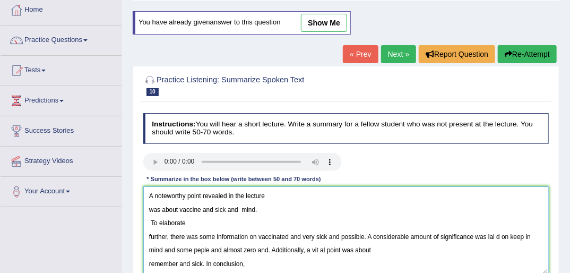
click at [149, 207] on textarea "A noteworthy point revealed in the lecture was about vaccine and sick and mind.…" at bounding box center [346, 230] width 406 height 88
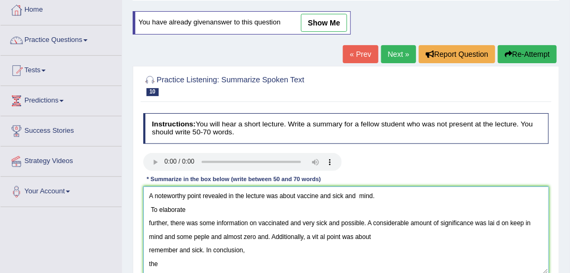
click at [358, 197] on textarea "A noteworthy point revealed in the lecture was about vaccine and sick and mind.…" at bounding box center [346, 230] width 406 height 88
click at [147, 219] on textarea "A noteworthy point revealed in the lecture was about vaccine and sick and mind.…" at bounding box center [346, 230] width 406 height 88
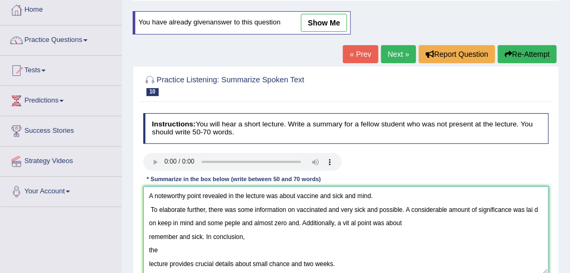
click at [406, 210] on textarea "A noteworthy point revealed in the lecture was about vaccine and sick and mind.…" at bounding box center [346, 230] width 406 height 88
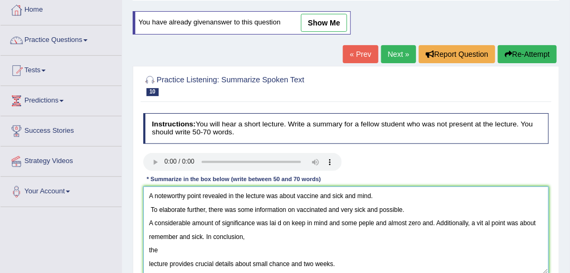
click at [277, 222] on textarea "A noteworthy point revealed in the lecture was about vaccine and sick and mind.…" at bounding box center [346, 230] width 406 height 88
click at [364, 223] on textarea "A noteworthy point revealed in the lecture was about vaccine and sick and mind.…" at bounding box center [346, 230] width 406 height 88
click at [437, 223] on textarea "A noteworthy point revealed in the lecture was about vaccine and sick and mind.…" at bounding box center [346, 230] width 406 height 88
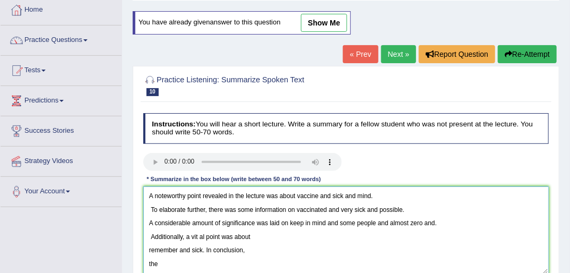
click at [435, 222] on textarea "A noteworthy point revealed in the lecture was about vaccine and sick and mind.…" at bounding box center [346, 230] width 406 height 88
click at [148, 251] on textarea "A noteworthy point revealed in the lecture was about vaccine and sick and mind.…" at bounding box center [346, 230] width 406 height 88
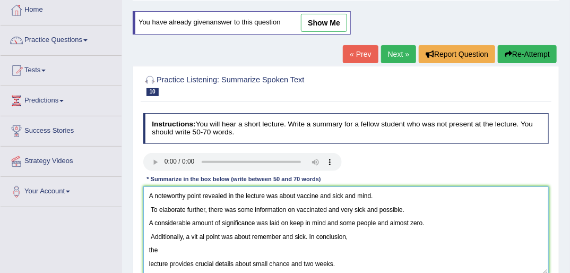
click at [200, 236] on textarea "A noteworthy point revealed in the lecture was about vaccine and sick and mind.…" at bounding box center [346, 230] width 406 height 88
click at [308, 235] on textarea "A noteworthy point revealed in the lecture was about vaccine and sick and mind.…" at bounding box center [346, 230] width 406 height 88
click at [147, 262] on textarea "A noteworthy point revealed in the lecture was about vaccine and sick and mind.…" at bounding box center [346, 230] width 406 height 88
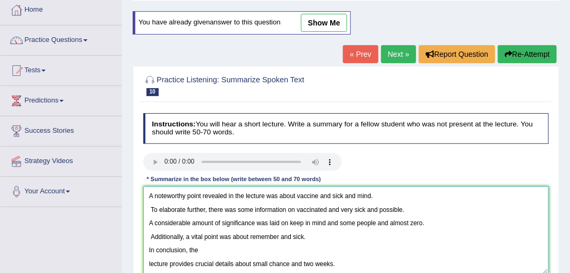
click at [147, 262] on textarea "A noteworthy point revealed in the lecture was about vaccine and sick and mind.…" at bounding box center [346, 230] width 406 height 88
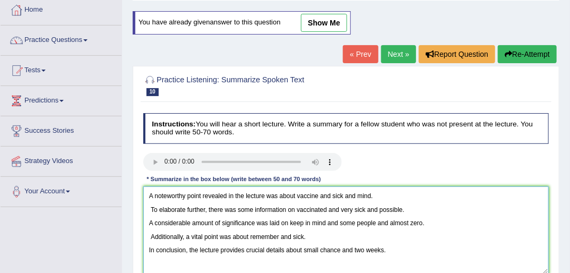
click at [446, 210] on textarea "A noteworthy point revealed in the lecture was about vaccine and sick and mind.…" at bounding box center [346, 230] width 406 height 88
click at [216, 244] on textarea "A noteworthy point revealed in the lecture was about vaccine and sick and mind.…" at bounding box center [346, 230] width 406 height 88
type textarea "A noteworthy point revealed in the lecture was about vaccine and sick and mind.…"
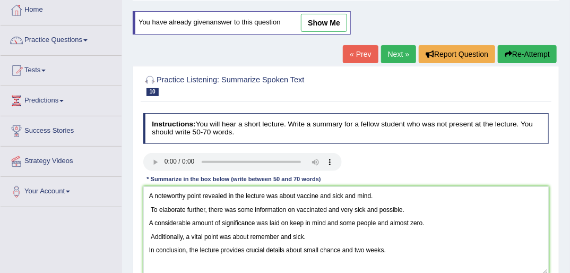
click at [495, 163] on div at bounding box center [345, 163] width 415 height 20
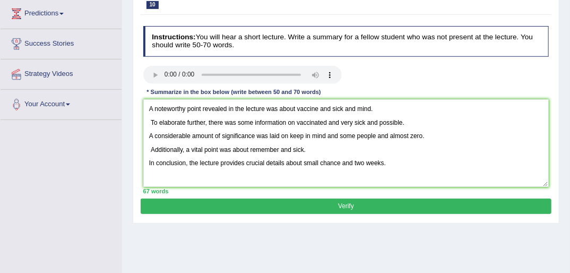
scroll to position [145, 0]
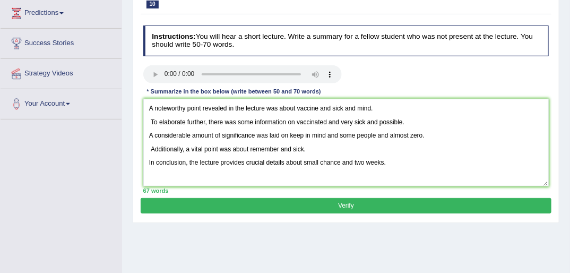
click at [331, 202] on button "Verify" at bounding box center [346, 205] width 410 height 15
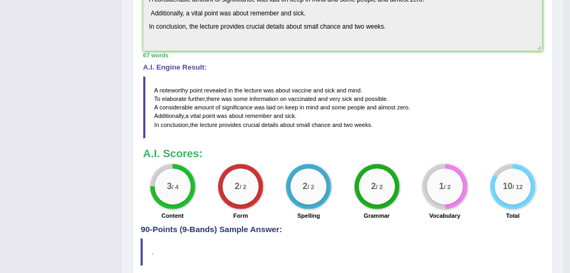
scroll to position [347, 0]
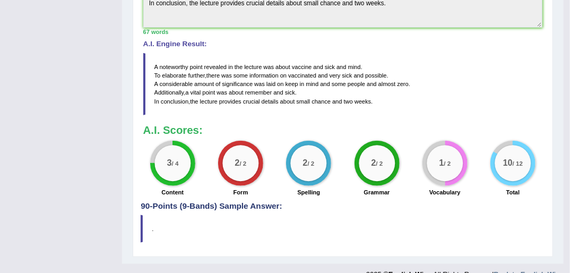
click at [378, 97] on blockquote "A noteworthy point revealed in the lecture was about vaccine and sick and mind …" at bounding box center [342, 84] width 399 height 62
click at [297, 94] on blockquote "A noteworthy point revealed in the lecture was about vaccine and sick and mind …" at bounding box center [342, 84] width 399 height 62
click at [426, 62] on blockquote "A noteworthy point revealed in the lecture was about vaccine and sick and mind …" at bounding box center [342, 84] width 399 height 62
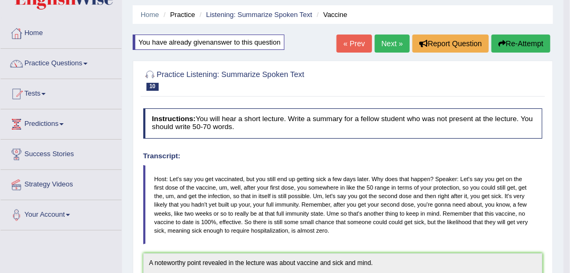
scroll to position [0, 0]
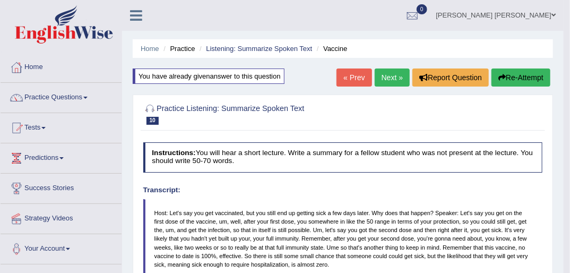
click at [395, 79] on link "Next »" at bounding box center [392, 77] width 35 height 18
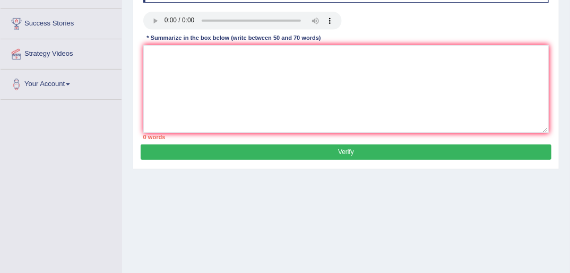
scroll to position [170, 0]
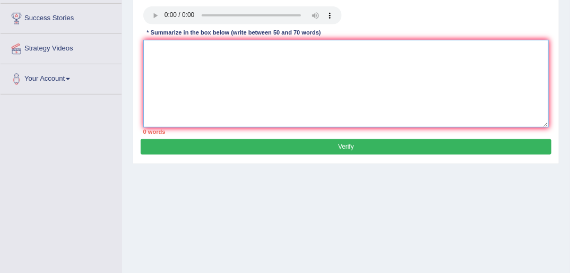
click at [205, 79] on textarea at bounding box center [346, 84] width 406 height 88
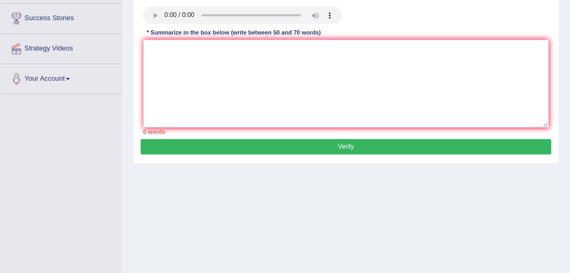
click at [180, 77] on div "Instructions: You will hear a short lecture. Write a summary for a fellow stude…" at bounding box center [346, 50] width 410 height 177
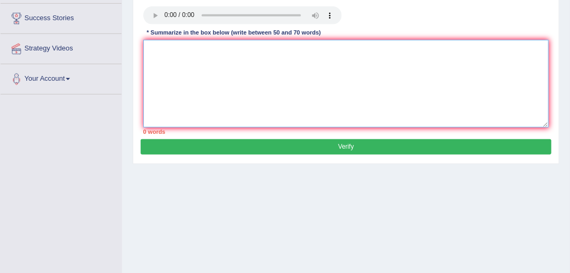
click at [180, 77] on textarea at bounding box center [346, 84] width 406 height 88
click at [176, 74] on textarea at bounding box center [346, 84] width 406 height 88
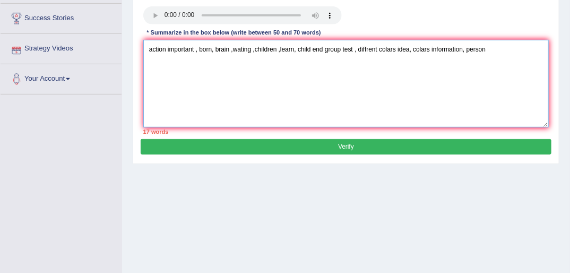
click at [148, 49] on textarea "action important , born, brain ,wating ,children ,learn, child end group test ,…" at bounding box center [346, 84] width 406 height 88
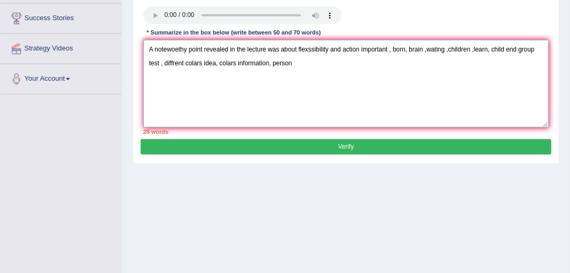
click at [360, 50] on textarea "A notewoethy point revealed in the lecture was about flexssibility and action i…" at bounding box center [346, 84] width 406 height 88
click at [403, 49] on textarea "A notewoethy point revealed in the lecture was about flexssibility and action a…" at bounding box center [346, 84] width 406 height 88
click at [502, 79] on textarea "A notewoethy point revealed in the lecture was about flexssibility and action a…" at bounding box center [346, 84] width 406 height 88
click at [466, 48] on textarea "A notewoethy point revealed in the lecture was about flexssibility and action a…" at bounding box center [346, 84] width 406 height 88
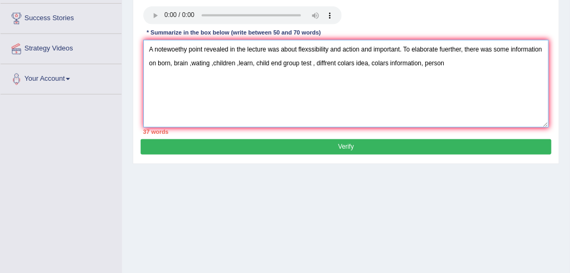
click at [210, 65] on textarea "A notewoethy point revealed in the lecture was about flexssibility and action a…" at bounding box center [346, 84] width 406 height 88
click at [235, 64] on textarea "A notewoethy point revealed in the lecture was about flexssibility and action a…" at bounding box center [346, 84] width 406 height 88
click at [205, 64] on textarea "A notewoethy point revealed in the lecture was about flexssibility and action a…" at bounding box center [346, 84] width 406 height 88
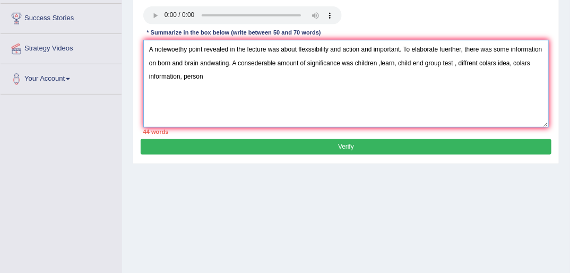
click at [414, 64] on textarea "A notewoethy point revealed in the lecture was about flexssibility and action a…" at bounding box center [346, 84] width 406 height 88
click at [446, 62] on textarea "A notewoethy point revealed in the lecture was about flexssibility and action a…" at bounding box center [346, 84] width 406 height 88
click at [466, 62] on textarea "A notewoethy point revealed in the lecture was about flexssibility and action a…" at bounding box center [346, 84] width 406 height 88
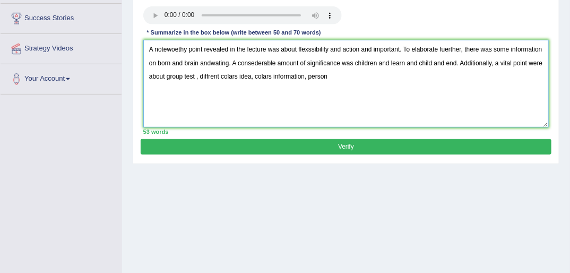
click at [228, 77] on textarea "A notewoethy point revealed in the lecture was about flexssibility and action a…" at bounding box center [346, 84] width 406 height 88
click at [226, 76] on textarea "A notewoethy point revealed in the lecture was about flexssibility and action a…" at bounding box center [346, 84] width 406 height 88
click at [238, 76] on textarea "A notewoethy point revealed in the lecture was about flexssibility and action a…" at bounding box center [346, 84] width 406 height 88
click at [253, 77] on textarea "A notewoethy point revealed in the lecture was about flexssibility and action a…" at bounding box center [346, 84] width 406 height 88
click at [449, 76] on textarea "A notewoethy point revealed in the lecture was about flexssibility and action a…" at bounding box center [346, 84] width 406 height 88
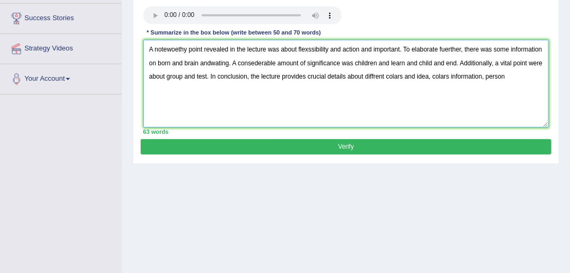
click at [476, 78] on textarea "A notewoethy point revealed in the lecture was about flexssibility and action a…" at bounding box center [346, 84] width 406 height 88
click at [506, 74] on textarea "A notewoethy point revealed in the lecture was about flexssibility and action a…" at bounding box center [346, 84] width 406 height 88
click at [522, 77] on textarea "A notewoethy point revealed in the lecture was about flexssibility and action a…" at bounding box center [346, 84] width 406 height 88
click at [172, 88] on textarea "A notewoethy point revealed in the lecture was about flexssibility and action a…" at bounding box center [346, 84] width 406 height 88
click at [242, 125] on textarea "A notewoethy point revealed in the lecture was about flexssibility and action a…" at bounding box center [346, 84] width 406 height 88
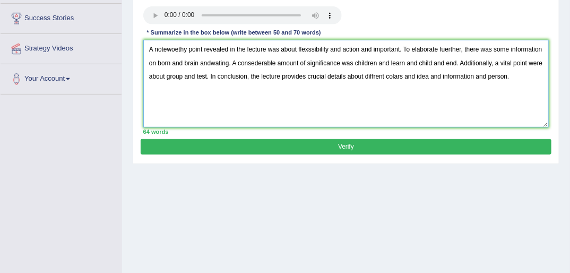
type textarea "A notewoethy point revealed in the lecture was about flexssibility and action a…"
drag, startPoint x: 340, startPoint y: 143, endPoint x: 323, endPoint y: 144, distance: 17.0
click at [323, 144] on button "Verify" at bounding box center [346, 146] width 410 height 15
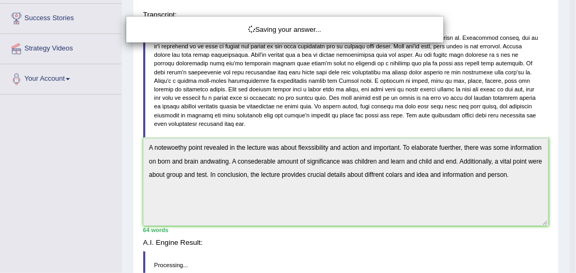
click at [323, 144] on div "Saving your answer..." at bounding box center [288, 136] width 576 height 273
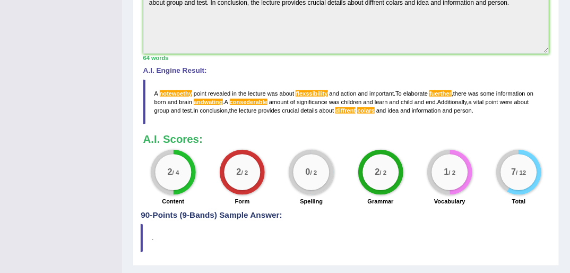
scroll to position [368, 0]
